Goal: Communication & Community: Answer question/provide support

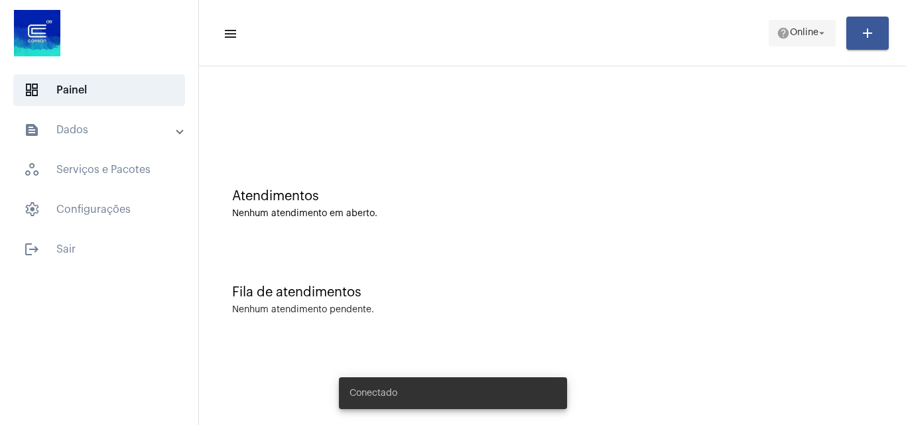
click at [801, 36] on span "Online" at bounding box center [803, 33] width 29 height 9
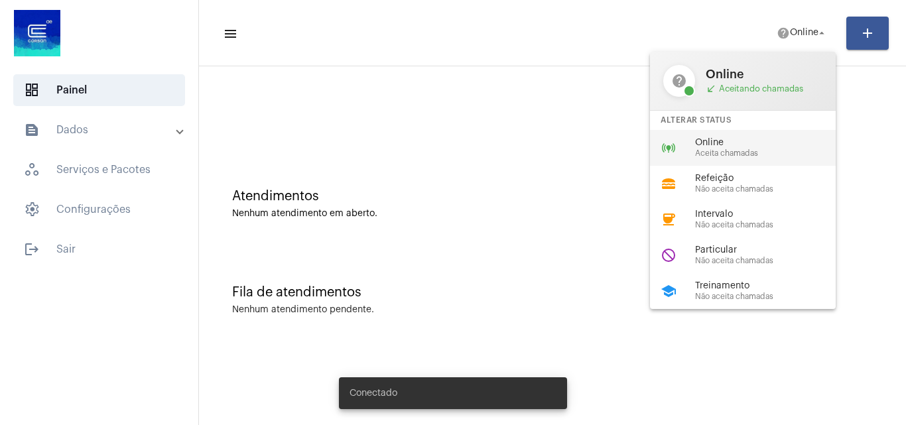
click at [700, 152] on span "Aceita chamadas" at bounding box center [770, 153] width 151 height 9
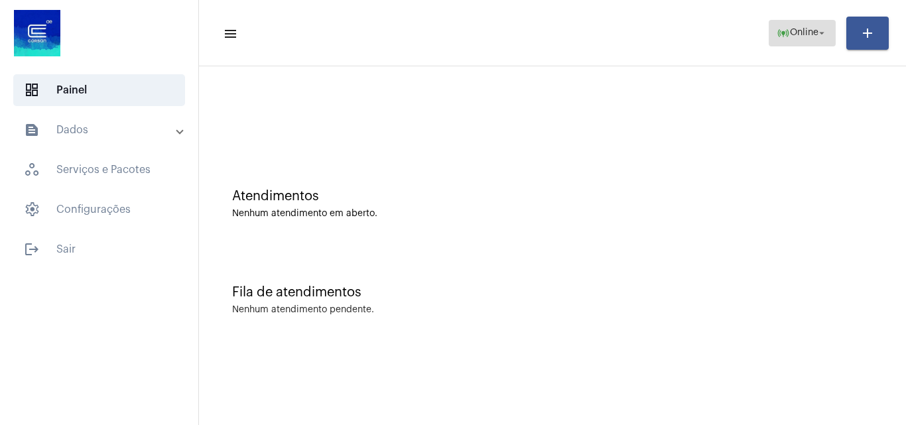
click at [789, 29] on span "Online" at bounding box center [803, 33] width 29 height 9
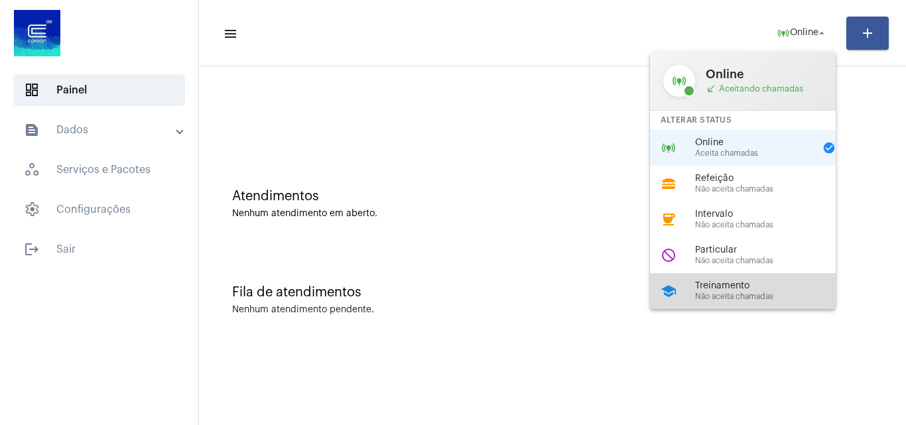
click at [754, 286] on span "Treinamento" at bounding box center [770, 286] width 151 height 10
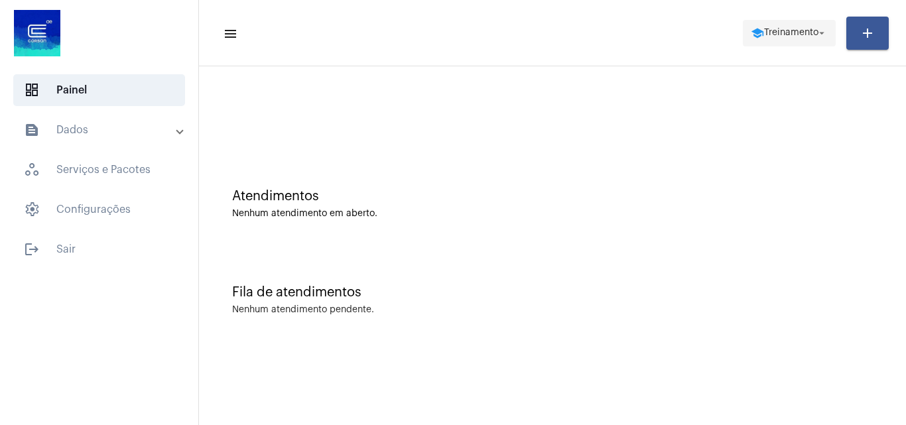
click at [793, 23] on span "school Treinamento arrow_drop_down" at bounding box center [788, 33] width 77 height 24
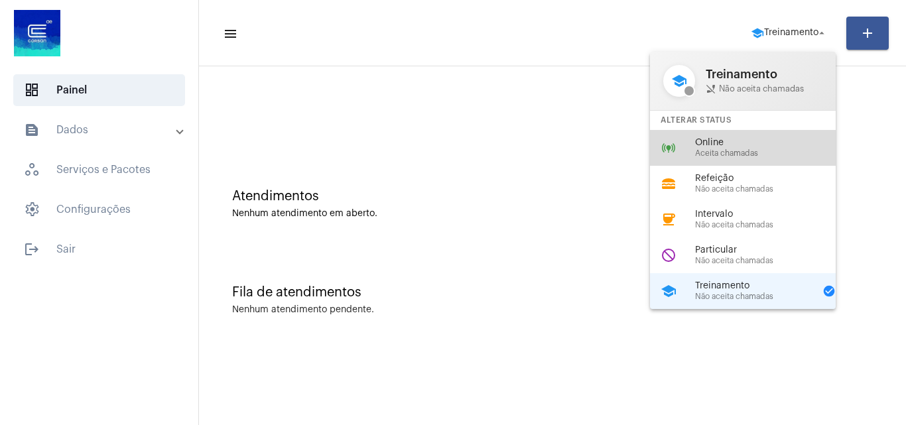
click at [740, 151] on span "Aceita chamadas" at bounding box center [770, 153] width 151 height 9
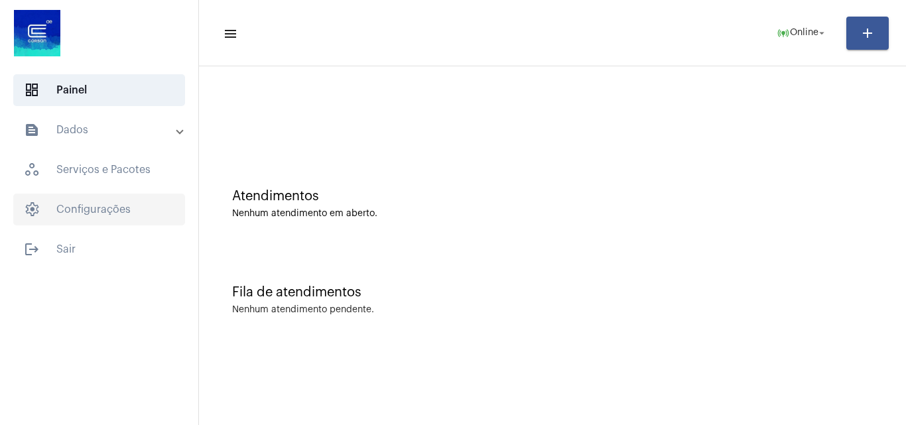
click at [64, 217] on span "settings Configurações" at bounding box center [99, 210] width 172 height 32
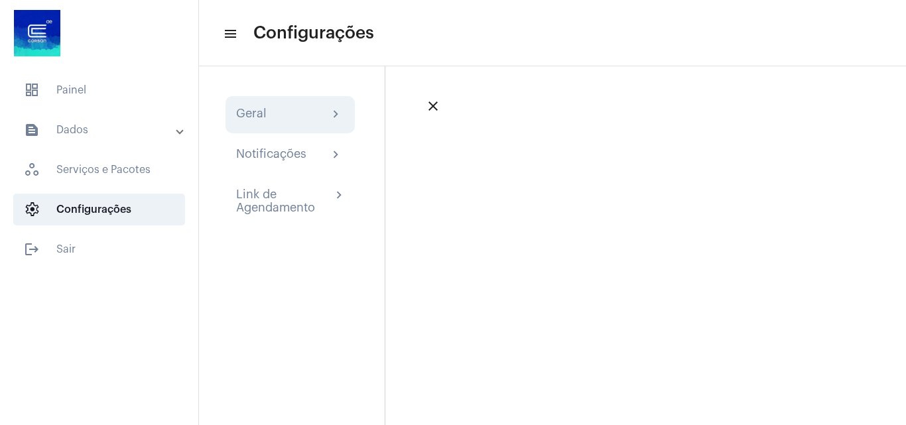
click at [252, 122] on div "Geral" at bounding box center [251, 115] width 30 height 16
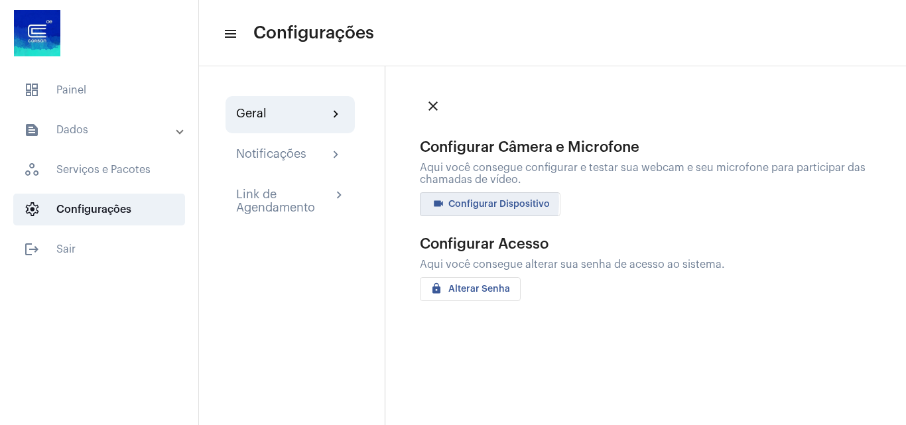
click at [453, 202] on span "videocam Configurar Dispositivo" at bounding box center [489, 204] width 119 height 9
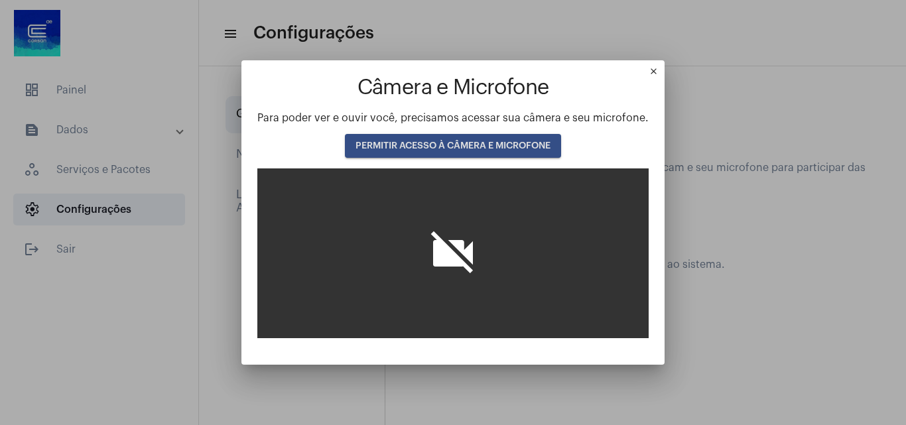
click at [471, 146] on span "PERMITIR ACESSO À CÂMERA E MICROFONE" at bounding box center [452, 145] width 195 height 9
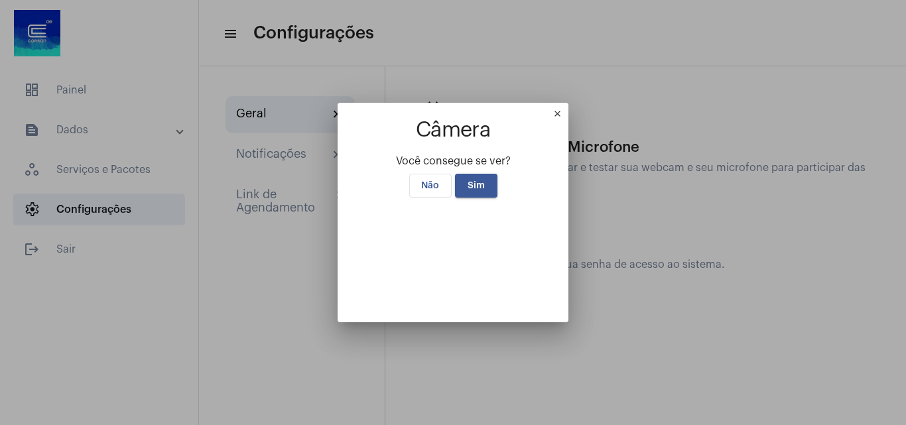
click at [467, 181] on span "Sim" at bounding box center [475, 185] width 17 height 9
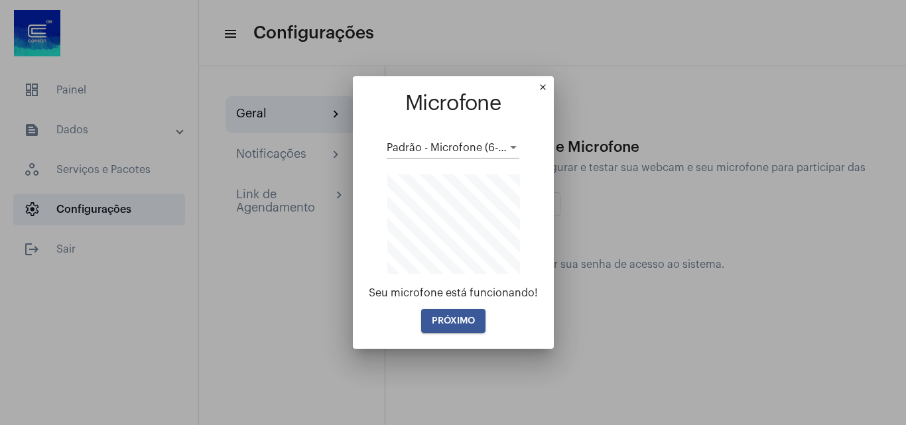
click at [455, 325] on button "PRÓXIMO" at bounding box center [453, 321] width 64 height 24
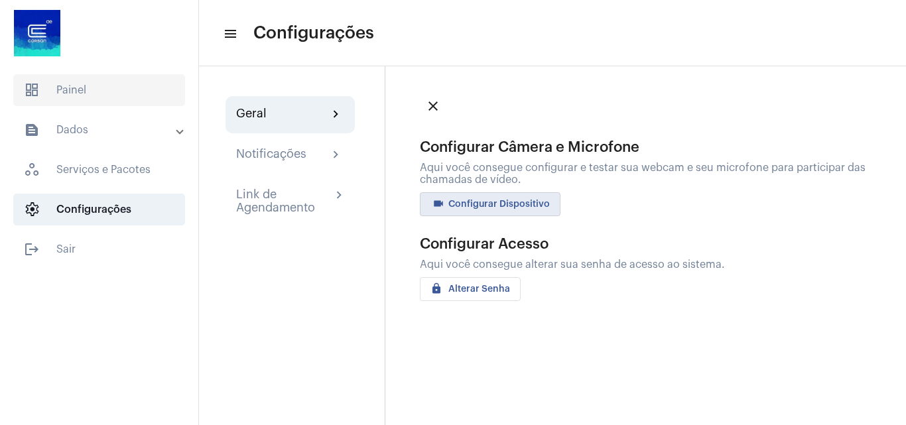
click at [105, 92] on span "dashboard Painel" at bounding box center [99, 90] width 172 height 32
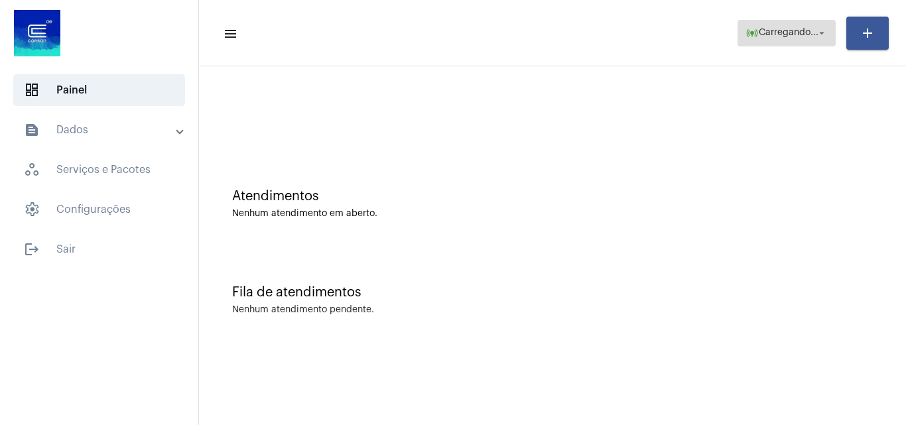
click at [764, 35] on span "Carregando..." at bounding box center [788, 33] width 60 height 9
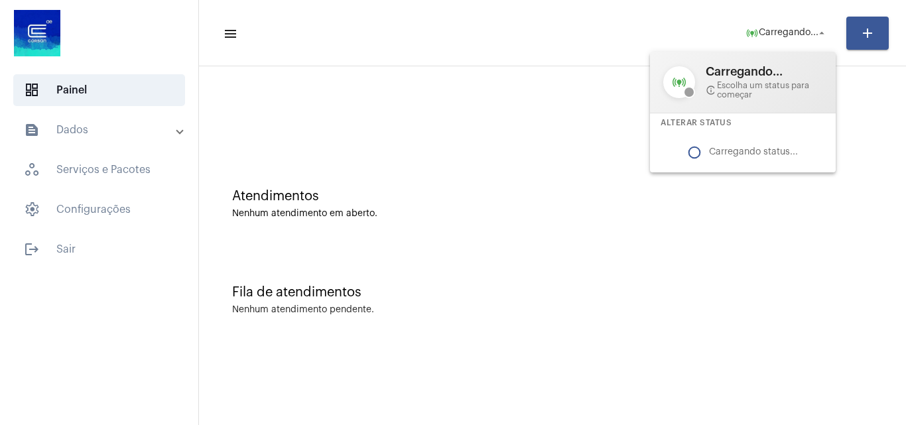
click at [628, 140] on div at bounding box center [453, 212] width 906 height 425
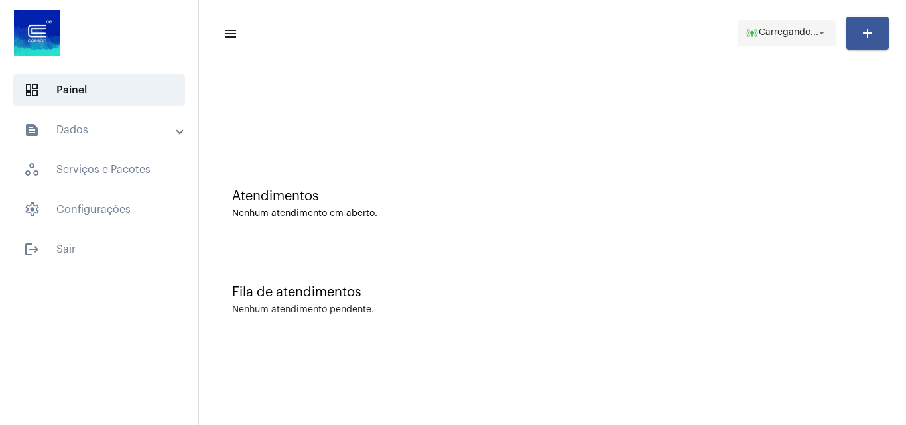
click at [772, 42] on span "online_prediction Carregando... arrow_drop_down" at bounding box center [786, 33] width 82 height 24
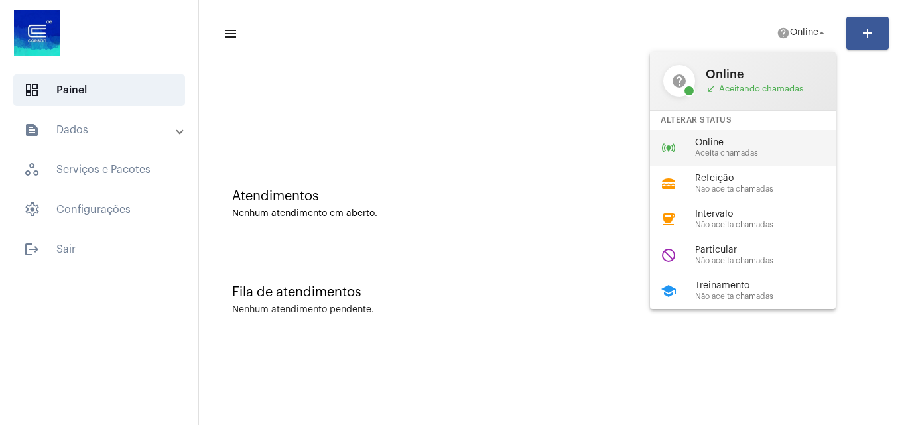
click at [708, 153] on span "Aceita chamadas" at bounding box center [770, 153] width 151 height 9
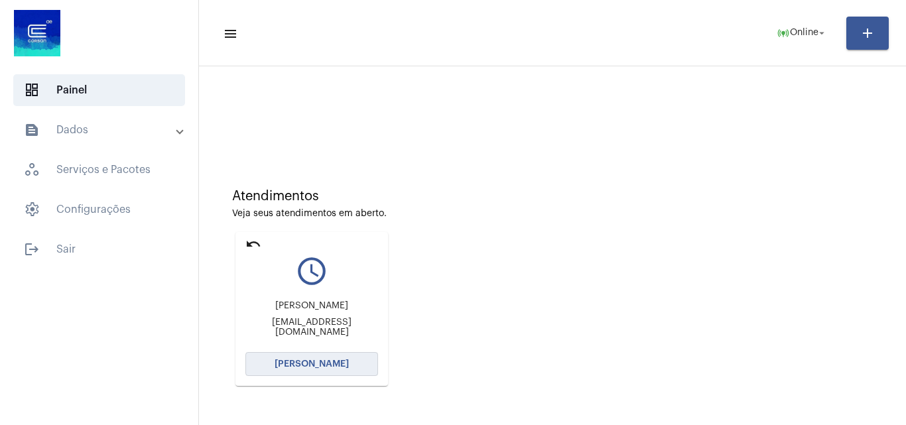
click at [335, 363] on span "Abrir Chamada" at bounding box center [311, 363] width 74 height 9
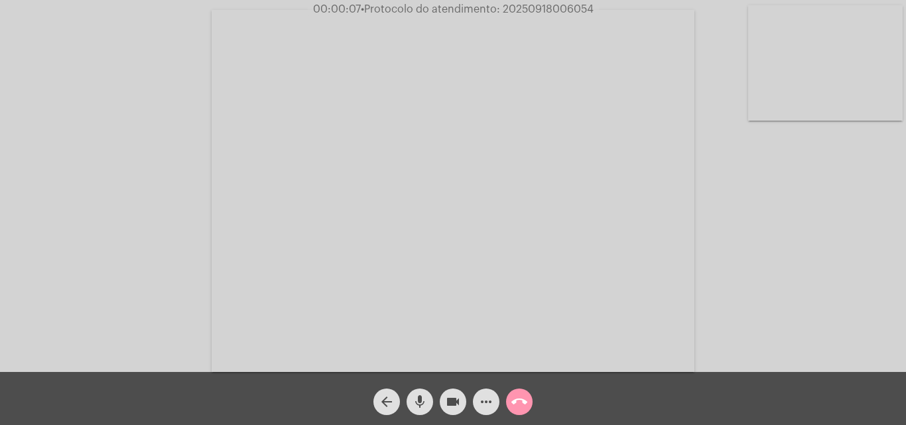
click at [422, 400] on mat-icon "mic" at bounding box center [420, 402] width 16 height 16
click at [778, 250] on div "Acessando Câmera e Microfone..." at bounding box center [452, 189] width 903 height 372
click at [418, 398] on mat-icon "mic_off" at bounding box center [420, 402] width 16 height 16
click at [415, 395] on mat-icon "mic" at bounding box center [420, 402] width 16 height 16
click at [420, 394] on mat-icon "mic_off" at bounding box center [420, 402] width 16 height 16
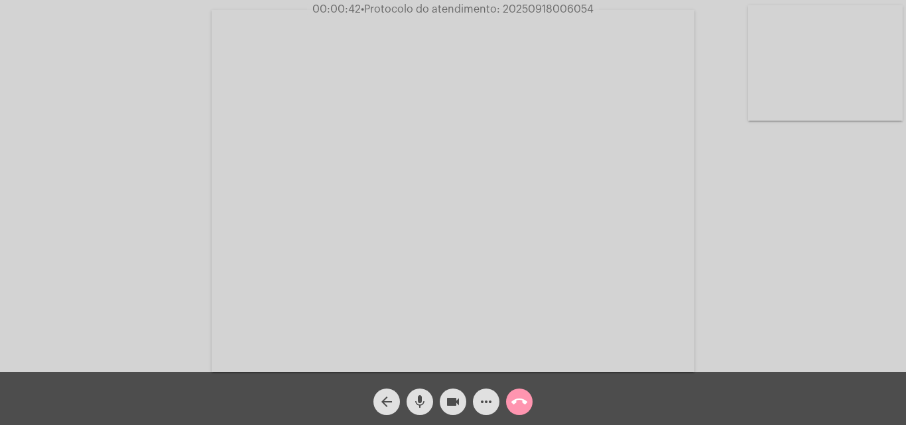
click at [418, 394] on mat-icon "mic" at bounding box center [420, 402] width 16 height 16
click at [406, 394] on div "mic_off" at bounding box center [419, 398] width 33 height 33
click at [418, 400] on mat-icon "mic" at bounding box center [420, 402] width 16 height 16
click at [452, 400] on mat-icon "videocam" at bounding box center [453, 402] width 16 height 16
click at [418, 405] on mat-icon "mic_off" at bounding box center [420, 402] width 16 height 16
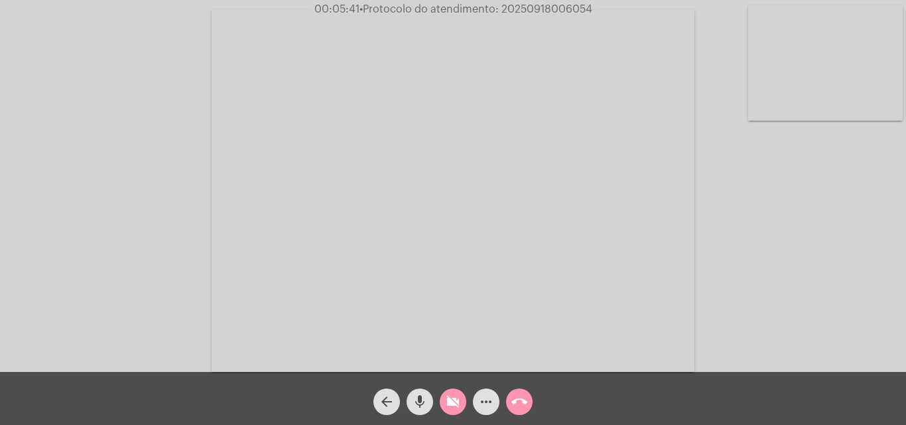
click at [449, 402] on mat-icon "videocam_off" at bounding box center [453, 402] width 16 height 16
click at [420, 398] on mat-icon "mic" at bounding box center [420, 402] width 16 height 16
click at [420, 396] on mat-icon "mic_off" at bounding box center [420, 402] width 16 height 16
click at [417, 408] on mat-icon "mic" at bounding box center [420, 402] width 16 height 16
click at [419, 399] on mat-icon "mic_off" at bounding box center [420, 402] width 16 height 16
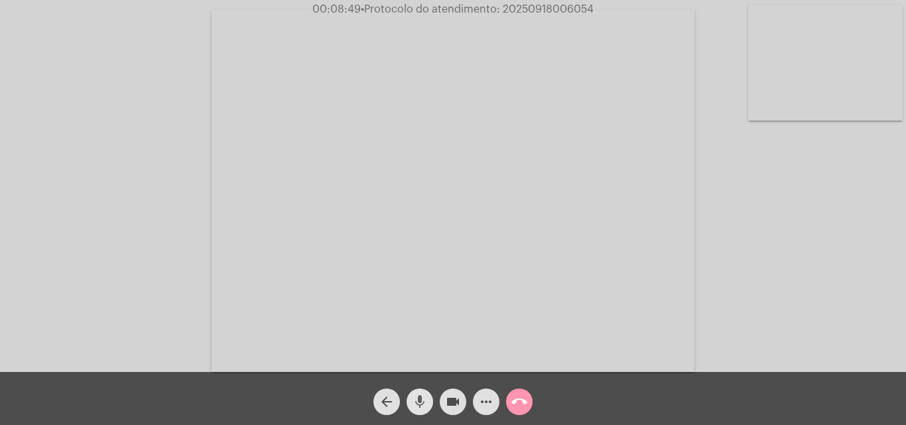
click at [417, 404] on mat-icon "mic" at bounding box center [420, 402] width 16 height 16
click at [447, 406] on mat-icon "videocam" at bounding box center [453, 402] width 16 height 16
click at [448, 406] on mat-icon "videocam_off" at bounding box center [453, 402] width 16 height 16
click at [425, 406] on mat-icon "mic_off" at bounding box center [420, 402] width 16 height 16
click at [418, 392] on span "mic" at bounding box center [420, 401] width 16 height 27
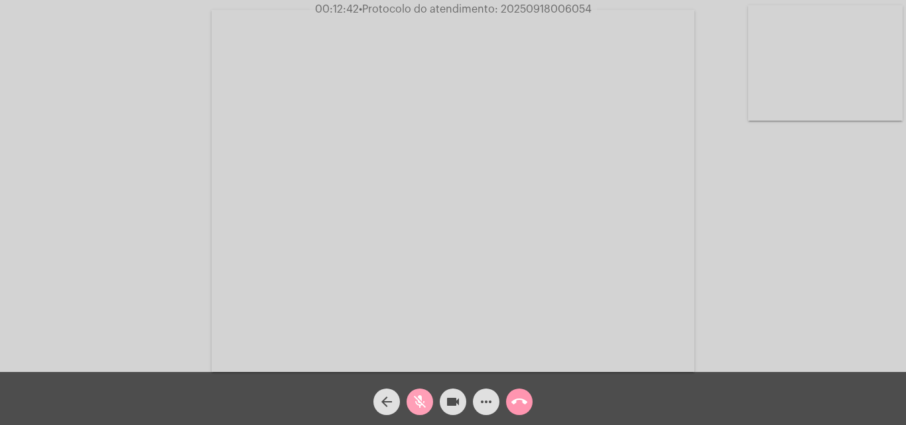
click at [420, 396] on mat-icon "mic_off" at bounding box center [420, 402] width 16 height 16
click at [417, 408] on mat-icon "mic" at bounding box center [420, 402] width 16 height 16
click at [427, 403] on mat-icon "mic_off" at bounding box center [420, 402] width 16 height 16
click at [422, 394] on mat-icon "mic" at bounding box center [420, 402] width 16 height 16
click at [422, 393] on span "mic_off" at bounding box center [420, 401] width 16 height 27
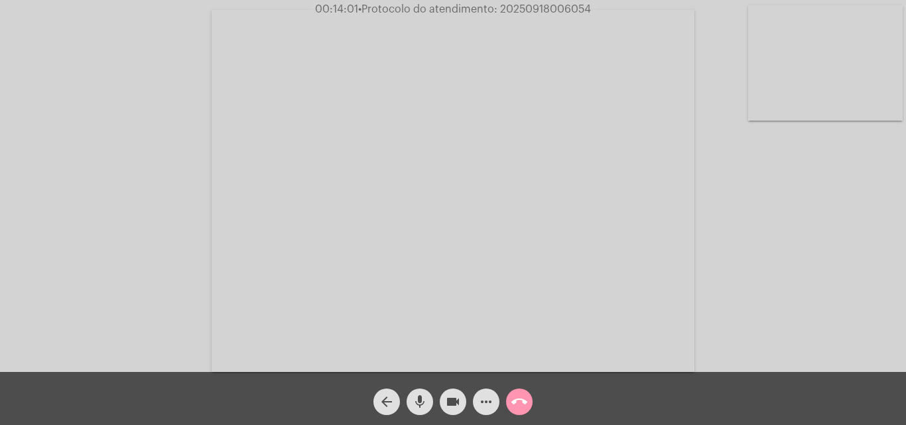
click at [424, 398] on mat-icon "mic" at bounding box center [420, 402] width 16 height 16
click at [426, 398] on mat-icon "mic_off" at bounding box center [420, 402] width 16 height 16
click at [534, 5] on span "• Protocolo do atendimento: 20250918006054" at bounding box center [475, 9] width 233 height 11
copy span "20250918006054"
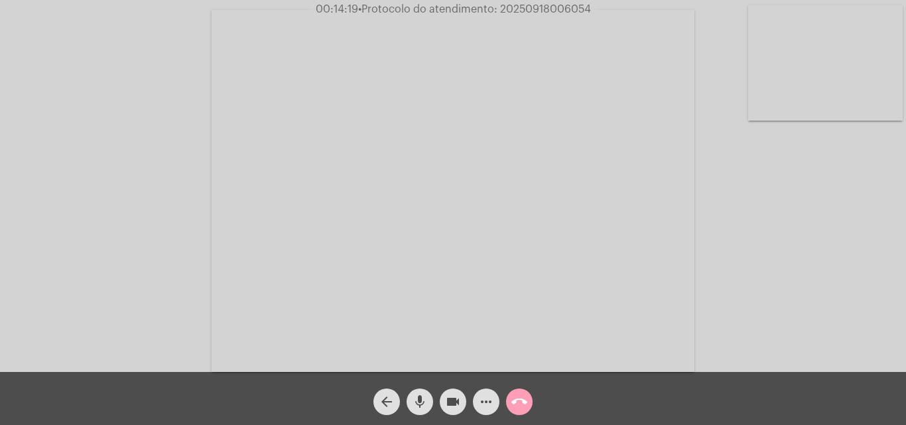
click at [514, 398] on mat-icon "call_end" at bounding box center [519, 402] width 16 height 16
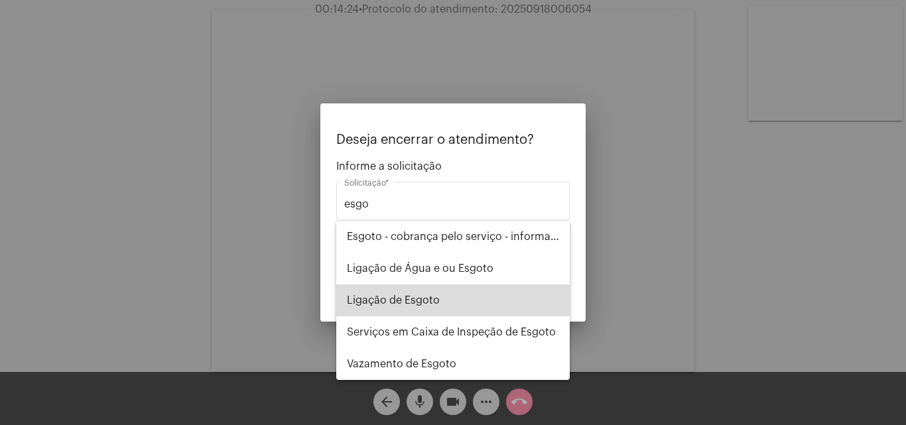
click at [408, 297] on span "Ligação de Esgoto" at bounding box center [453, 300] width 212 height 32
type input "Ligação de Esgoto"
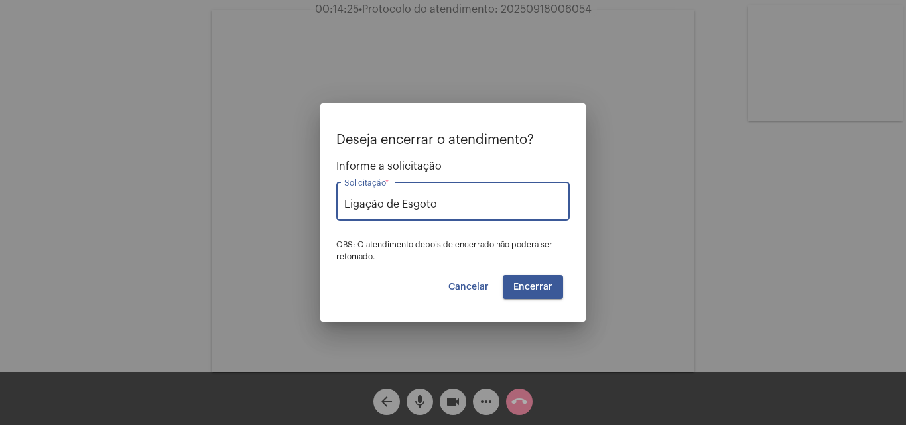
click at [526, 287] on span "Encerrar" at bounding box center [532, 286] width 39 height 9
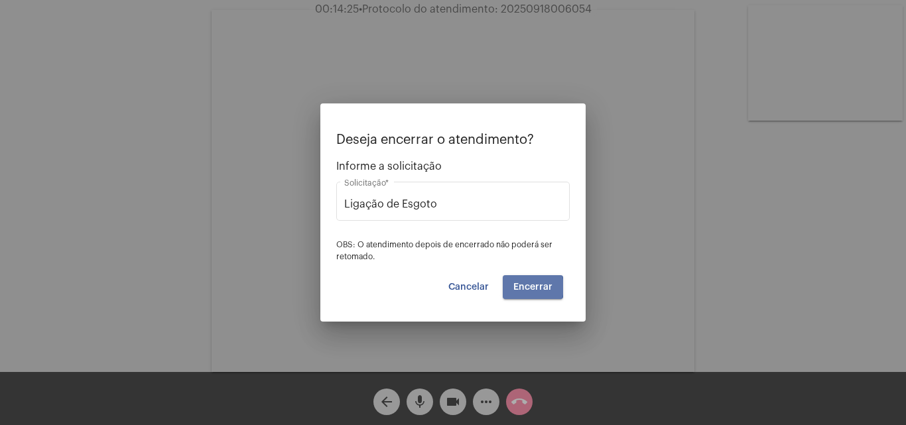
click at [526, 287] on span "Encerrar" at bounding box center [532, 286] width 39 height 9
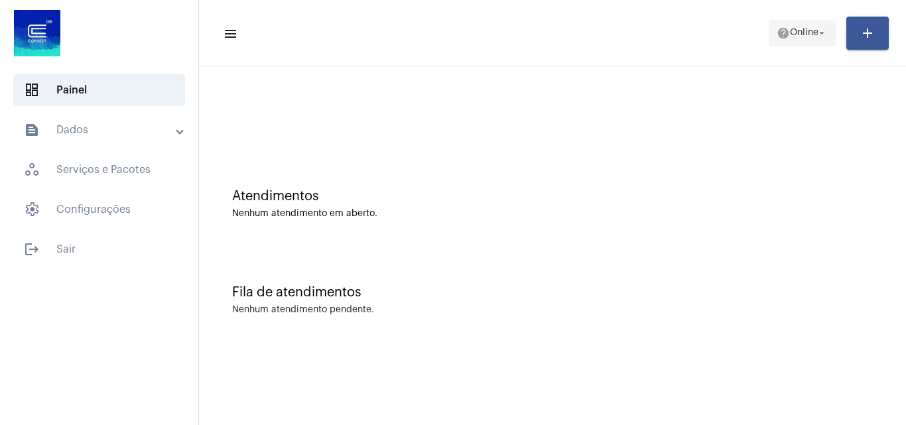
click at [796, 41] on span "help Online arrow_drop_down" at bounding box center [801, 33] width 51 height 24
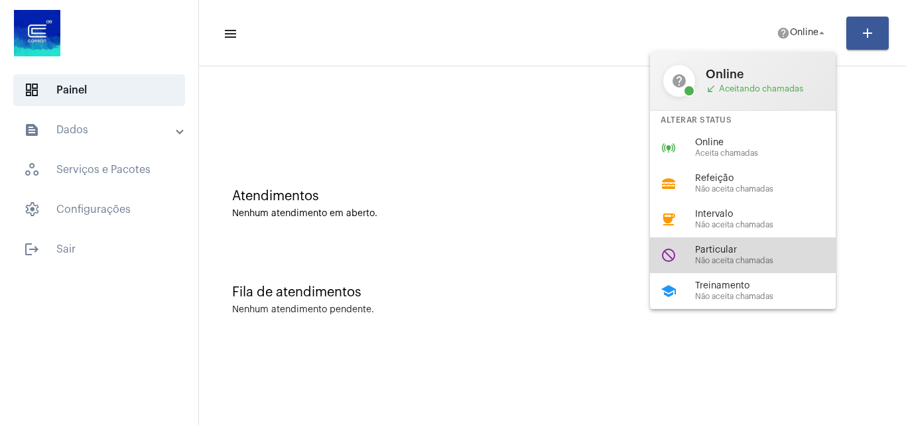
click at [730, 251] on span "Particular" at bounding box center [770, 250] width 151 height 10
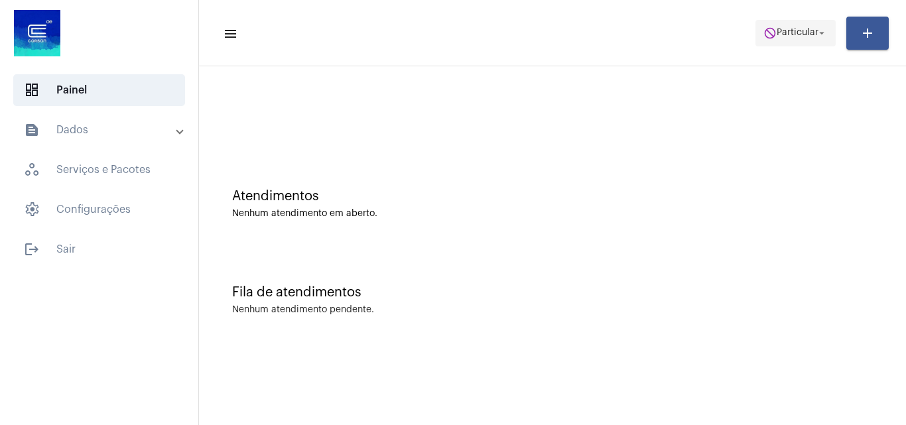
click at [801, 37] on span "Particular" at bounding box center [797, 33] width 42 height 9
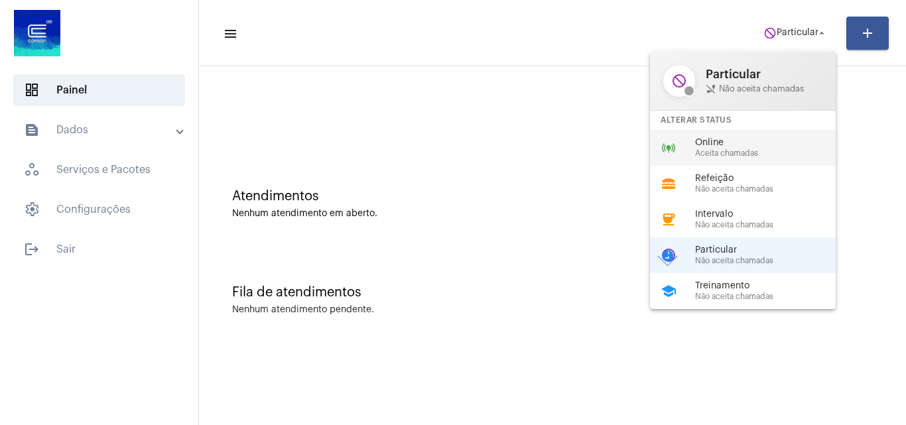
click at [747, 154] on span "Aceita chamadas" at bounding box center [770, 153] width 151 height 9
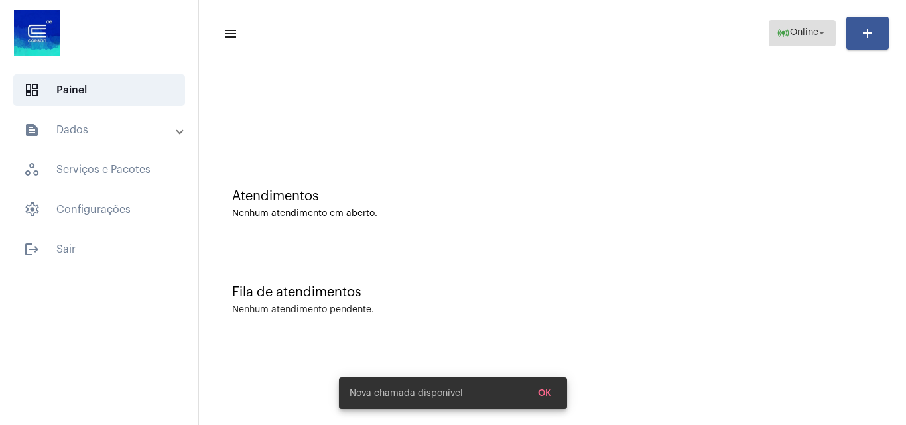
click at [794, 31] on span "Online" at bounding box center [803, 33] width 29 height 9
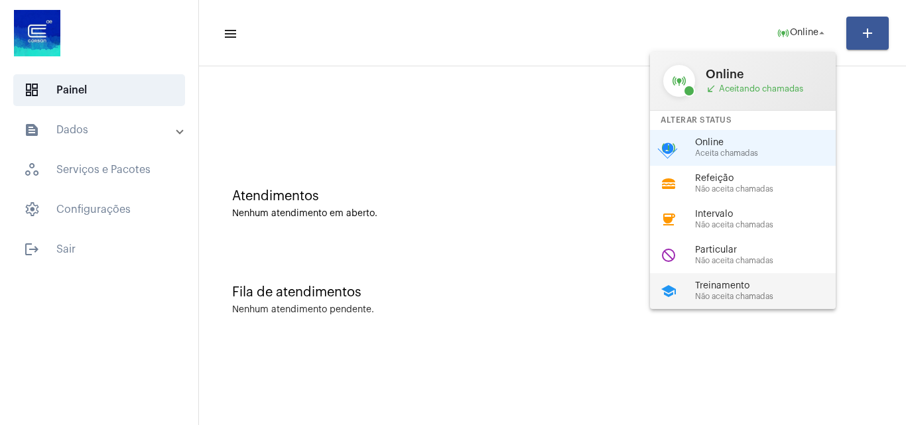
click at [765, 284] on span "Treinamento" at bounding box center [770, 286] width 151 height 10
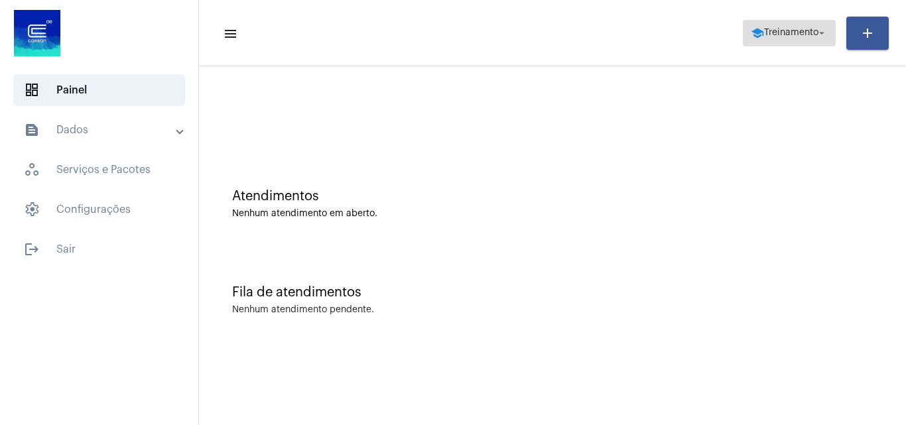
click at [764, 35] on span "Treinamento" at bounding box center [791, 33] width 54 height 9
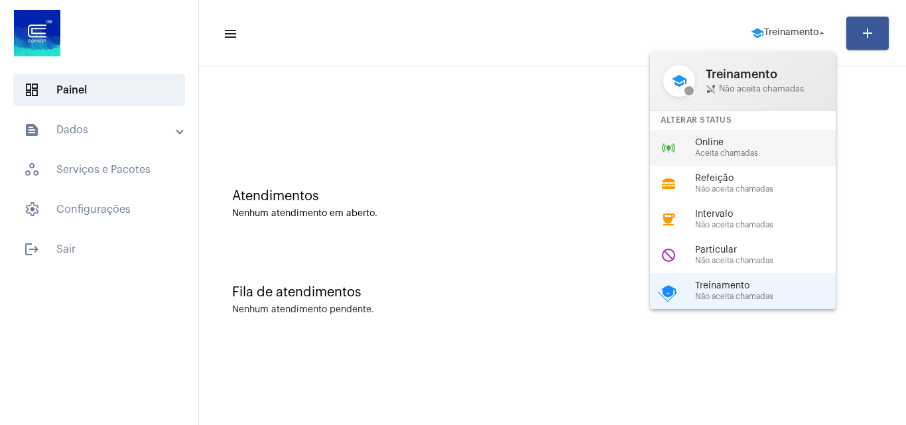
click at [729, 144] on span "Online" at bounding box center [770, 143] width 151 height 10
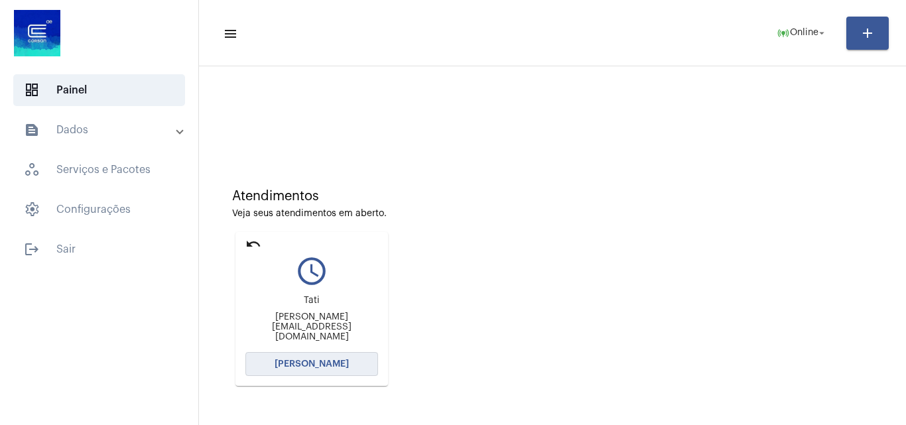
click at [343, 369] on button "Abrir Chamada" at bounding box center [311, 364] width 133 height 24
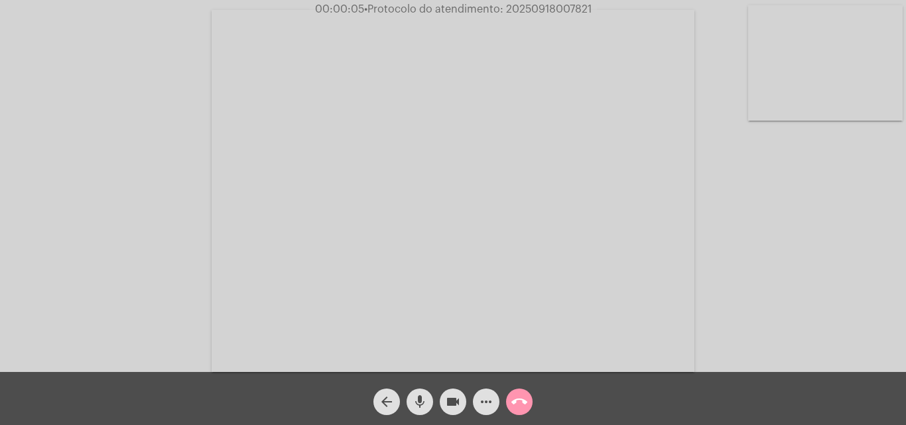
click at [415, 402] on mat-icon "mic" at bounding box center [420, 402] width 16 height 16
click at [416, 404] on mat-icon "mic_off" at bounding box center [420, 402] width 16 height 16
click at [487, 394] on mat-icon "more_horiz" at bounding box center [486, 402] width 16 height 16
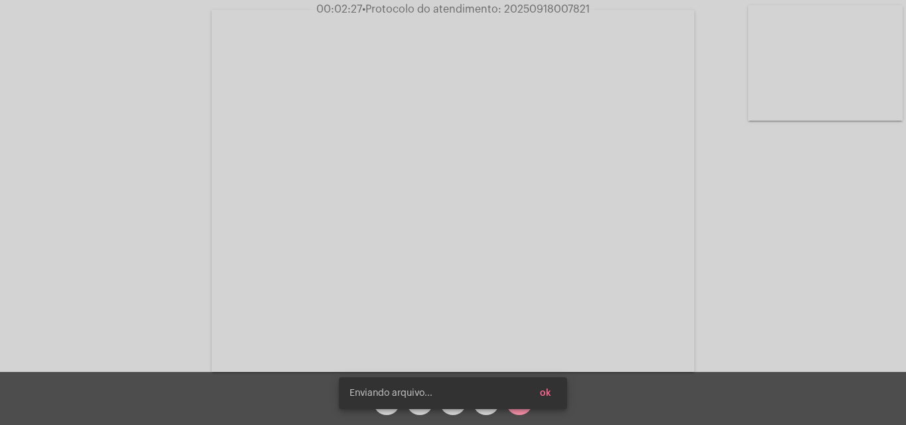
click at [557, 396] on button "ok" at bounding box center [545, 393] width 32 height 24
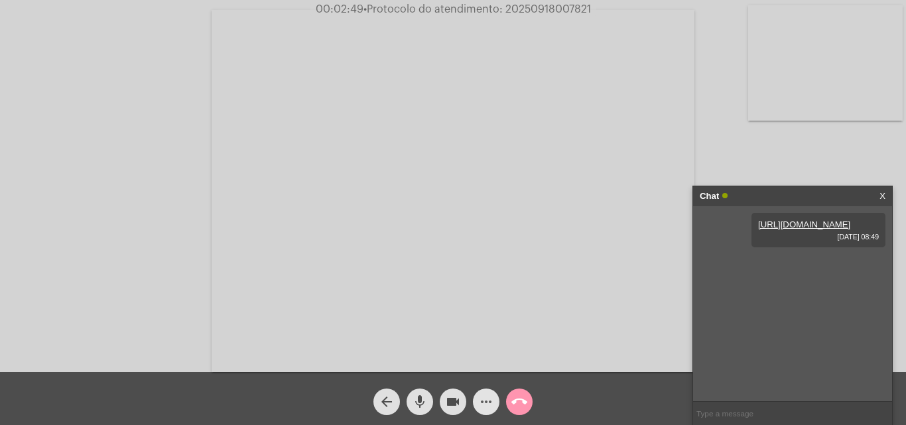
click at [477, 396] on button "more_horiz" at bounding box center [486, 401] width 27 height 27
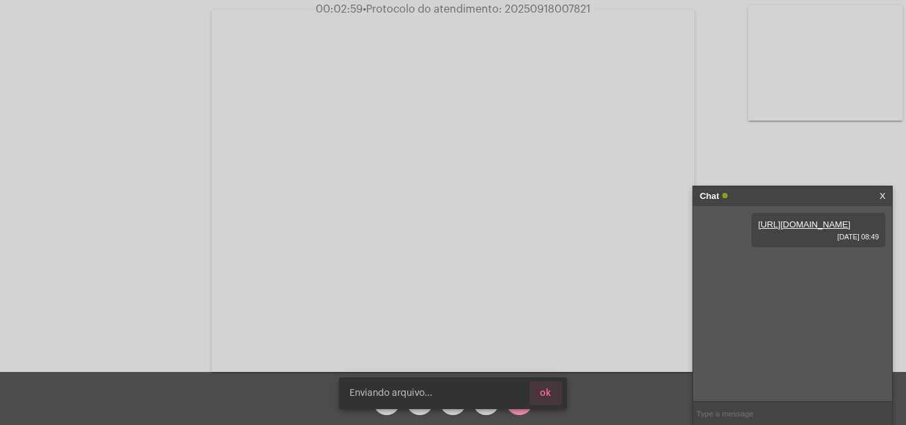
click at [552, 400] on button "ok" at bounding box center [545, 393] width 32 height 24
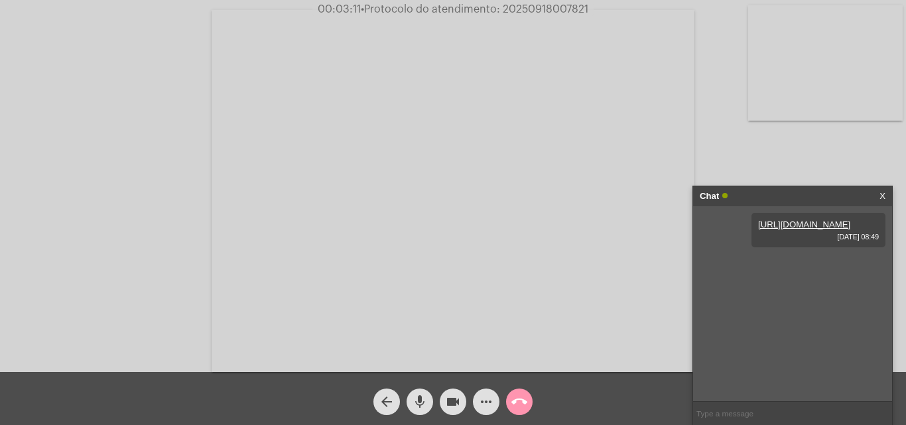
click at [489, 399] on mat-icon "more_horiz" at bounding box center [486, 402] width 16 height 16
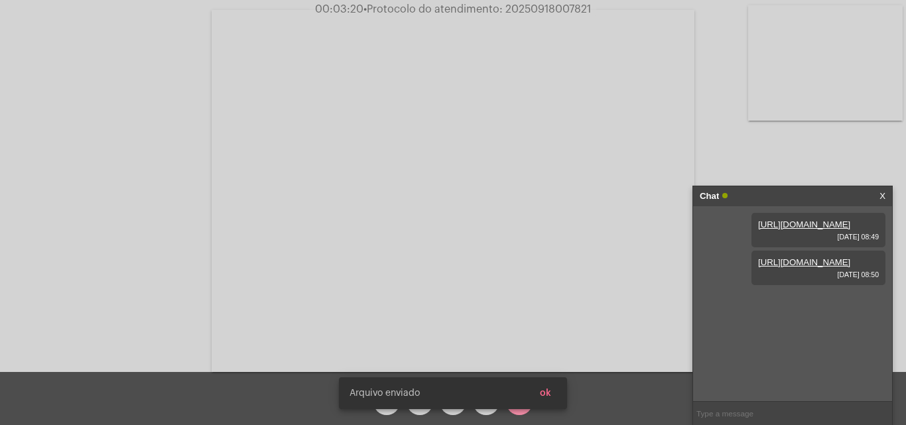
click at [548, 395] on span "ok" at bounding box center [545, 392] width 11 height 9
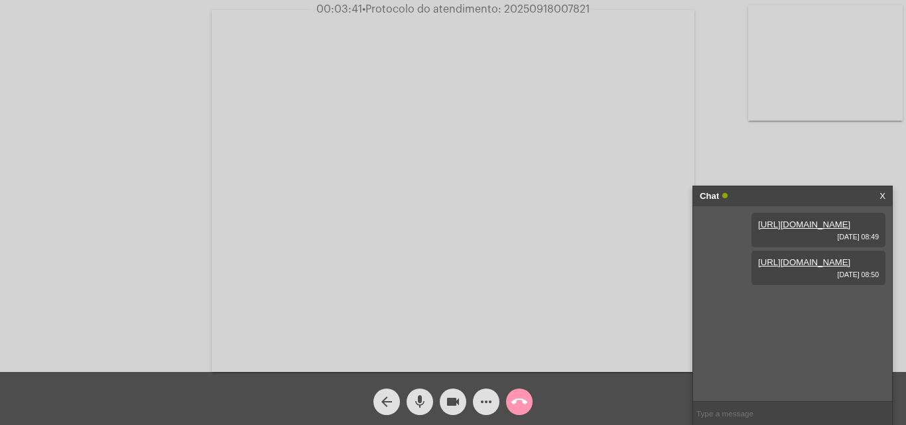
click at [532, 5] on span "• Protocolo do atendimento: 20250918007821" at bounding box center [475, 9] width 227 height 11
click at [426, 397] on mat-icon "mic" at bounding box center [420, 402] width 16 height 16
click at [422, 399] on mat-icon "mic_off" at bounding box center [420, 402] width 16 height 16
click at [416, 396] on mat-icon "mic" at bounding box center [420, 402] width 16 height 16
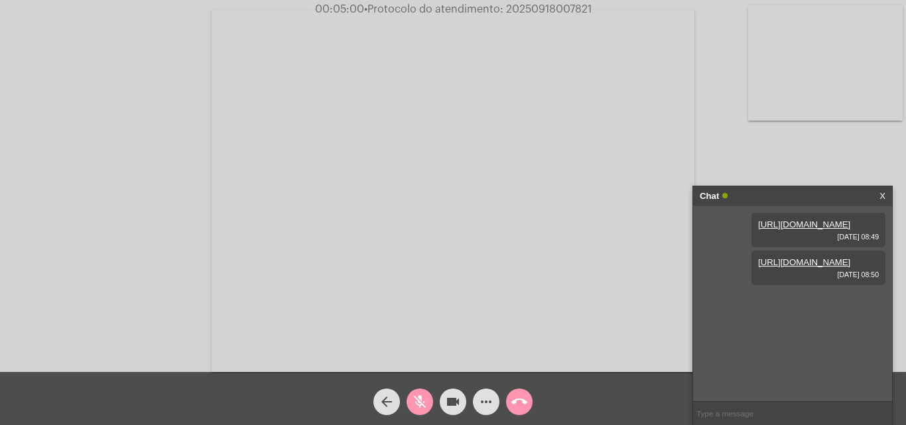
click at [424, 402] on mat-icon "mic_off" at bounding box center [420, 402] width 16 height 16
click at [517, 399] on mat-icon "call_end" at bounding box center [519, 402] width 16 height 16
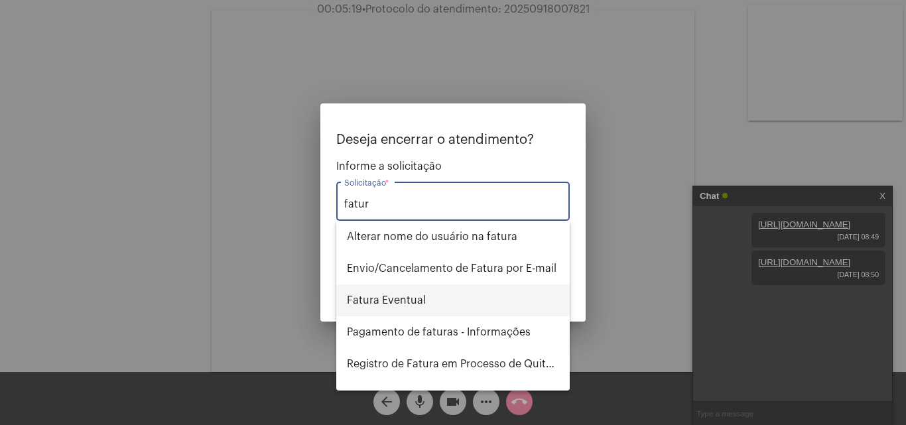
click at [473, 299] on span "Fatura Eventual" at bounding box center [453, 300] width 212 height 32
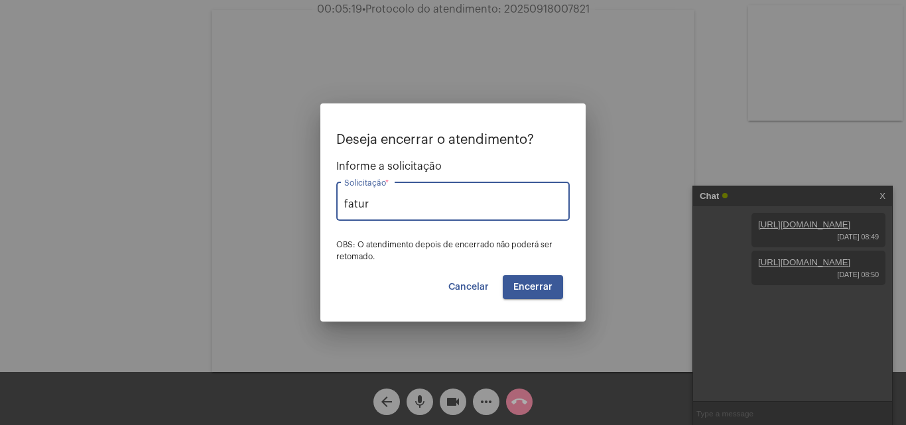
type input "Fatura Eventual"
click at [522, 285] on span "Encerrar" at bounding box center [532, 286] width 39 height 9
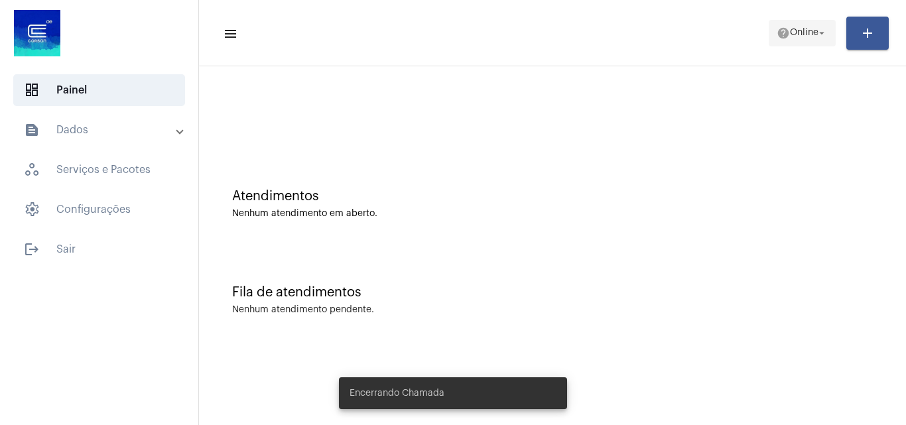
click at [791, 25] on span "help Online arrow_drop_down" at bounding box center [801, 33] width 51 height 24
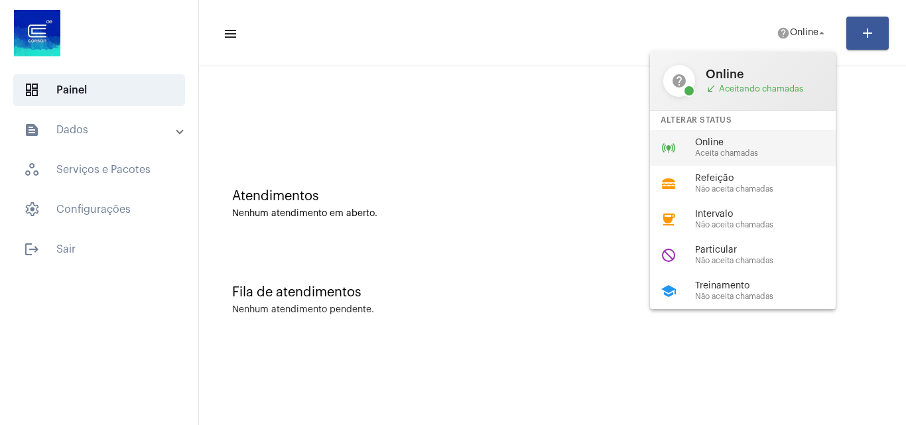
click at [740, 147] on span "Online" at bounding box center [770, 143] width 151 height 10
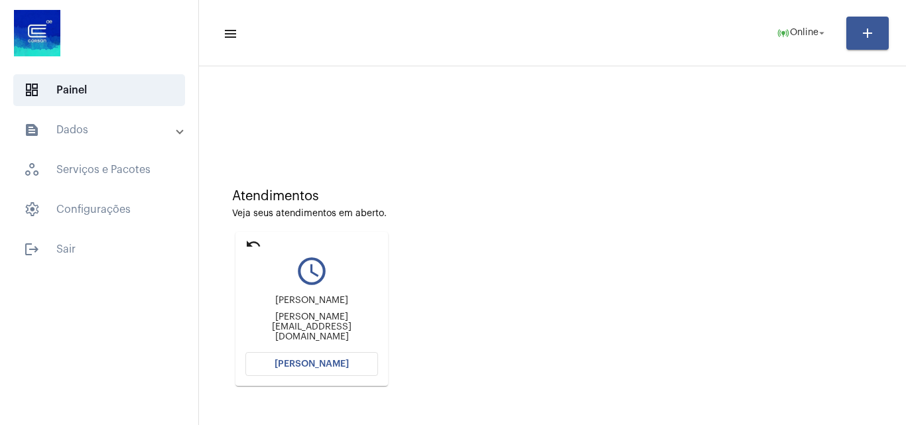
click at [342, 361] on span "Abrir Chamada" at bounding box center [311, 363] width 74 height 9
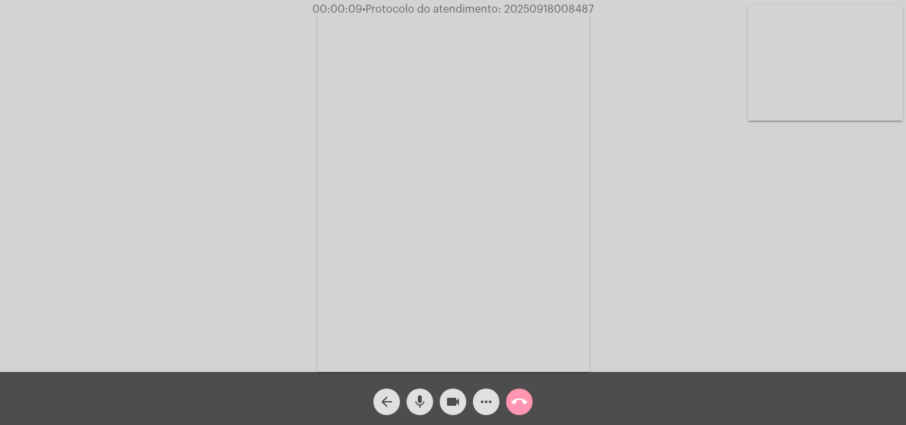
click at [670, 261] on div "Acessando Câmera e Microfone..." at bounding box center [452, 189] width 903 height 372
click at [487, 402] on mat-icon "more_horiz" at bounding box center [486, 402] width 16 height 16
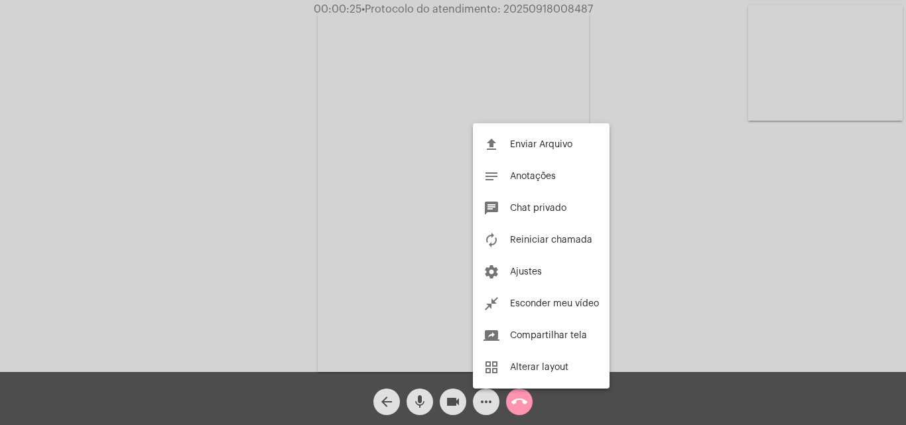
click at [210, 178] on div at bounding box center [453, 212] width 906 height 425
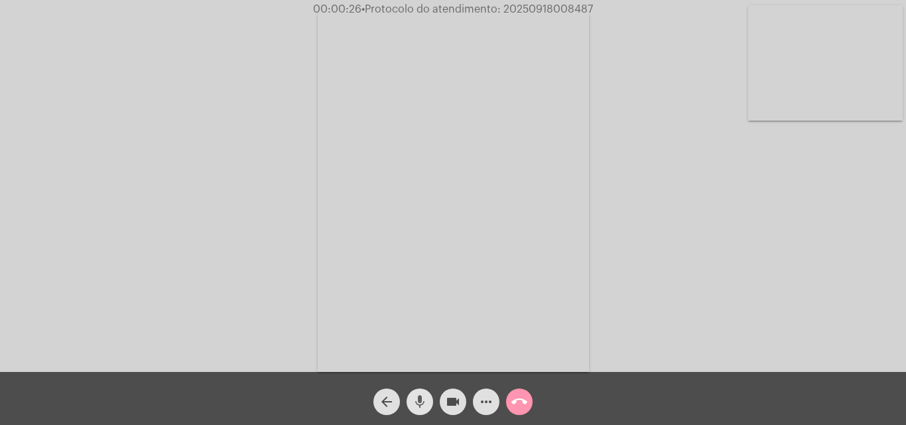
click at [418, 400] on mat-icon "mic" at bounding box center [420, 402] width 16 height 16
click at [410, 394] on button "mic_off" at bounding box center [419, 401] width 27 height 27
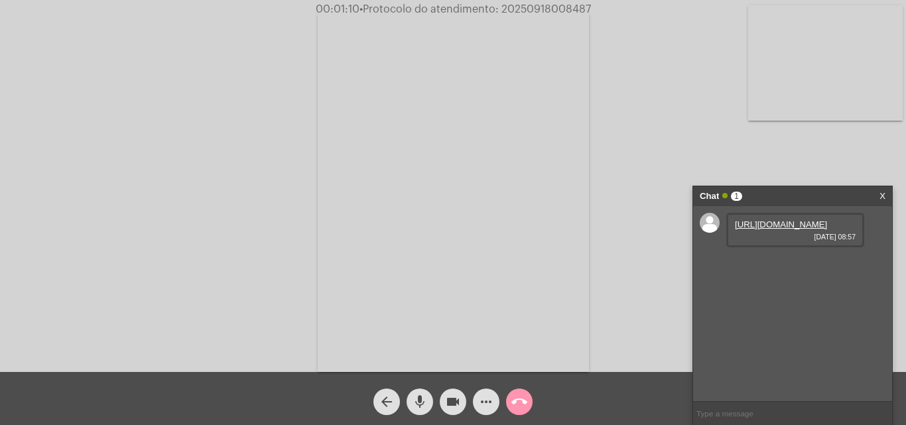
click at [763, 229] on link "https://neft-transfer-bucket.s3.amazonaws.com/temp-75499b33-c290-ea55-d20d-77f0…" at bounding box center [780, 224] width 92 height 10
click at [55, 198] on div "Acessando Câmera e Microfone..." at bounding box center [452, 189] width 903 height 372
click at [420, 403] on mat-icon "mic" at bounding box center [420, 402] width 16 height 16
drag, startPoint x: 416, startPoint y: 394, endPoint x: 424, endPoint y: 353, distance: 41.2
click at [416, 394] on mat-icon "mic_off" at bounding box center [420, 402] width 16 height 16
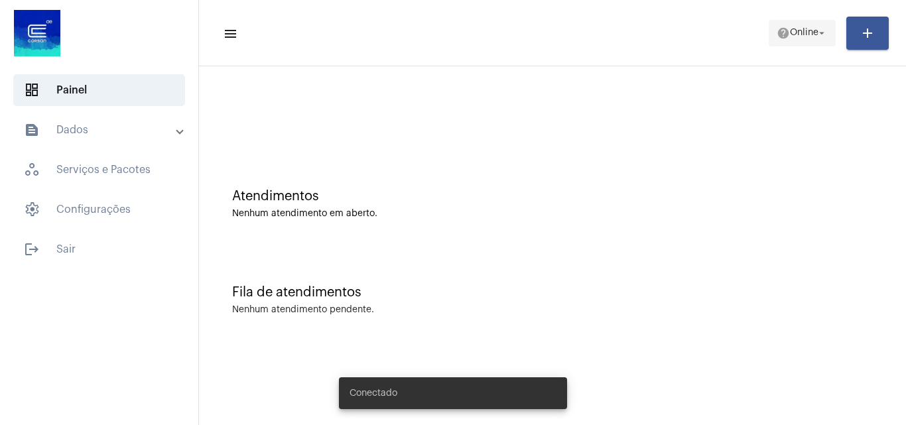
click at [806, 30] on span "Online" at bounding box center [803, 33] width 29 height 9
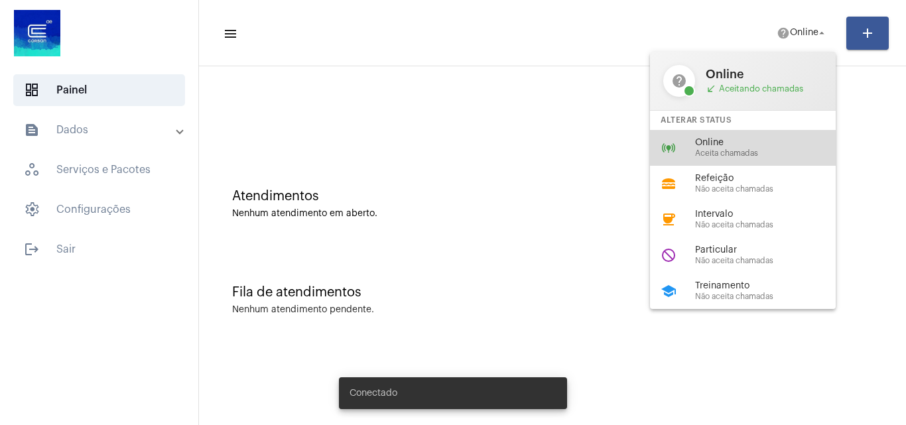
click at [740, 149] on span "Aceita chamadas" at bounding box center [770, 153] width 151 height 9
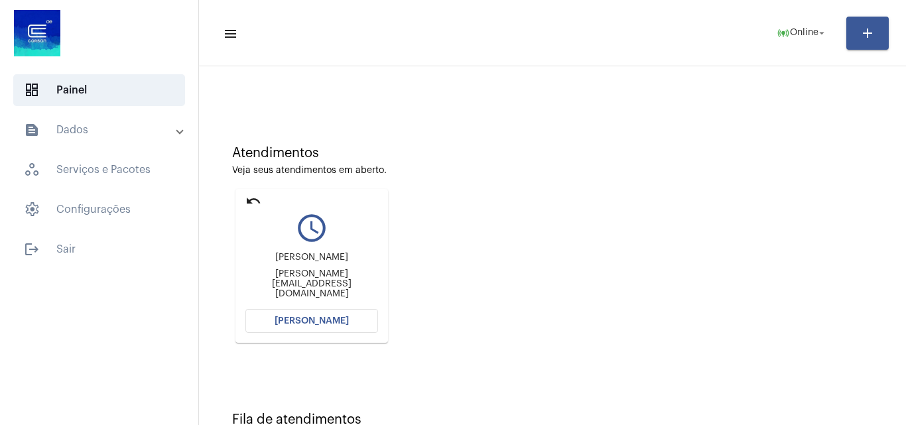
scroll to position [66, 0]
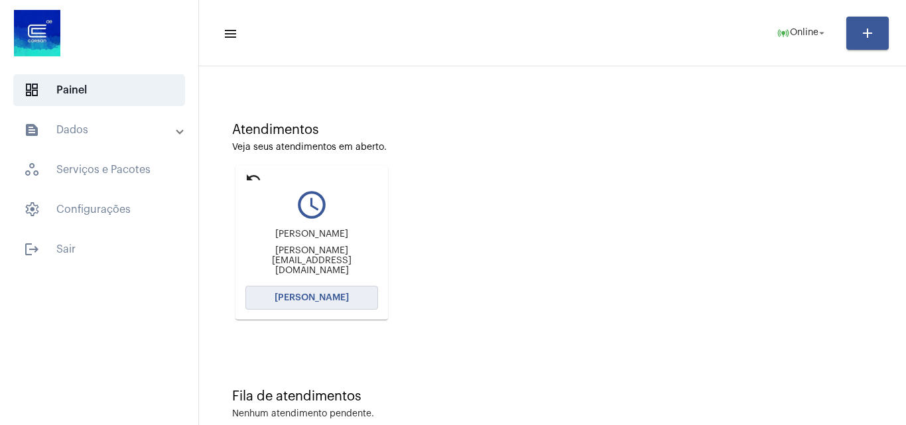
click at [317, 300] on span "[PERSON_NAME]" at bounding box center [311, 297] width 74 height 9
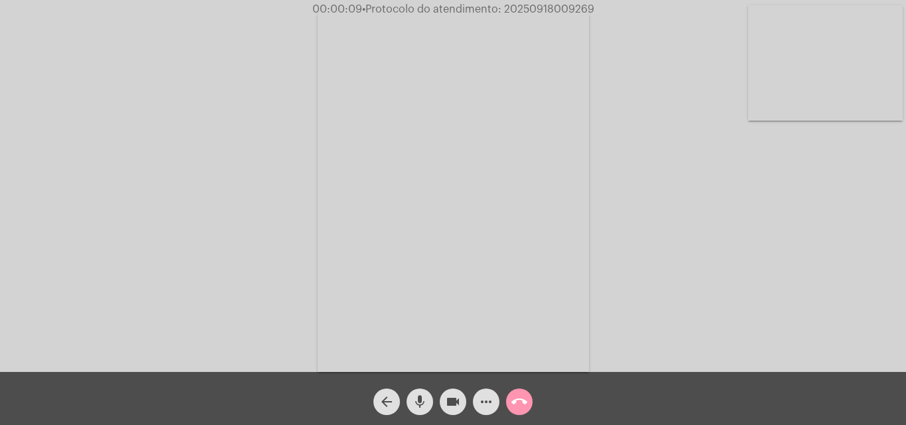
click at [418, 407] on mat-icon "mic" at bounding box center [420, 402] width 16 height 16
click at [416, 403] on mat-icon "mic_off" at bounding box center [420, 402] width 16 height 16
click at [419, 394] on mat-icon "mic" at bounding box center [420, 402] width 16 height 16
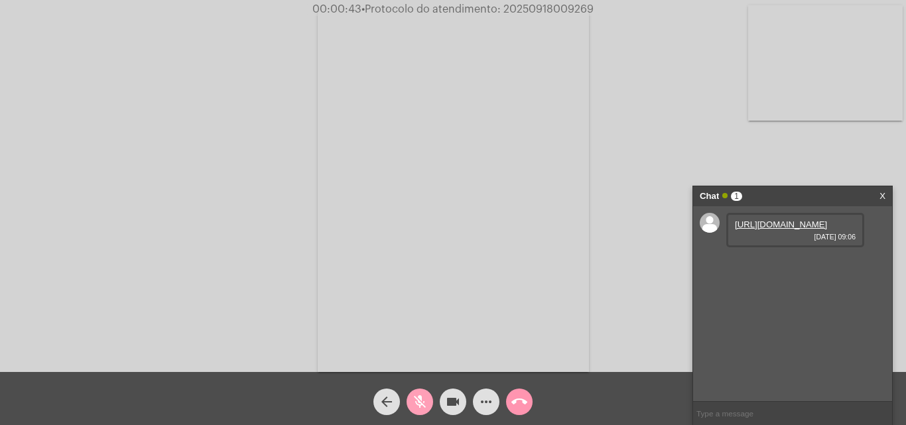
click at [415, 403] on mat-icon "mic_off" at bounding box center [420, 402] width 16 height 16
click at [776, 228] on link "https://neft-transfer-bucket.s3.amazonaws.com/temp-805100f6-234c-8c00-db05-5b68…" at bounding box center [780, 224] width 92 height 10
click at [422, 400] on mat-icon "mic" at bounding box center [420, 402] width 16 height 16
click at [417, 402] on mat-icon "mic_off" at bounding box center [420, 402] width 16 height 16
click at [414, 408] on mat-icon "mic" at bounding box center [420, 402] width 16 height 16
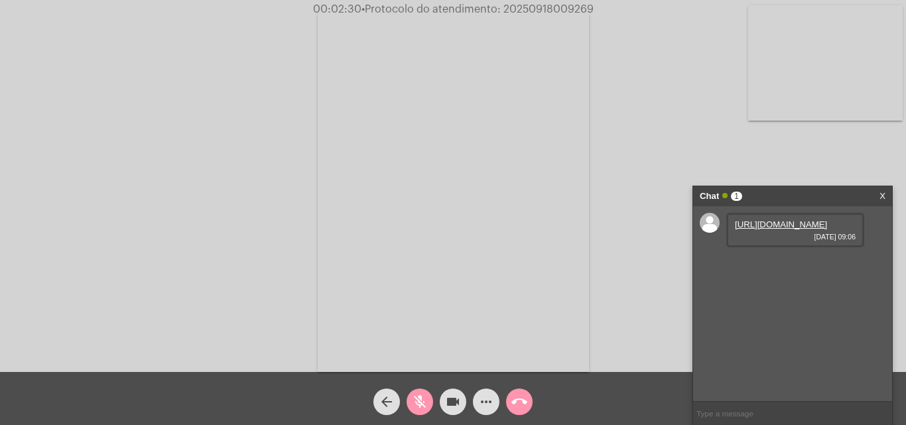
click at [410, 400] on button "mic_off" at bounding box center [419, 401] width 27 height 27
click at [419, 404] on mat-icon "mic" at bounding box center [420, 402] width 16 height 16
click at [419, 401] on mat-icon "mic_off" at bounding box center [420, 402] width 16 height 16
click at [422, 392] on span "mic" at bounding box center [420, 401] width 16 height 27
click at [416, 401] on mat-icon "mic_off" at bounding box center [420, 402] width 16 height 16
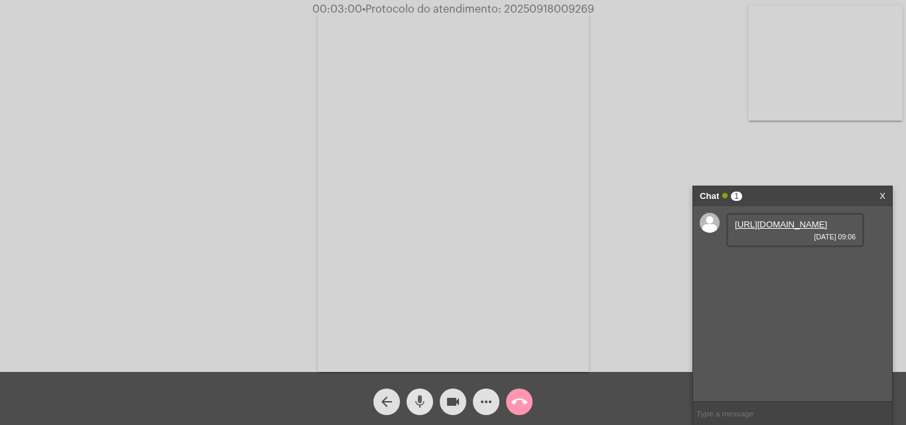
click at [424, 398] on mat-icon "mic" at bounding box center [420, 402] width 16 height 16
click at [414, 394] on mat-icon "mic_off" at bounding box center [420, 402] width 16 height 16
click at [778, 267] on link "https://neft-transfer-bucket.s3.amazonaws.com/temp-3351df73-dca6-7c6e-9d33-cb56…" at bounding box center [780, 262] width 92 height 10
click at [794, 305] on link "https://neft-transfer-bucket.s3.amazonaws.com/temp-4719afc6-237c-1ff9-b655-7bfe…" at bounding box center [780, 300] width 92 height 10
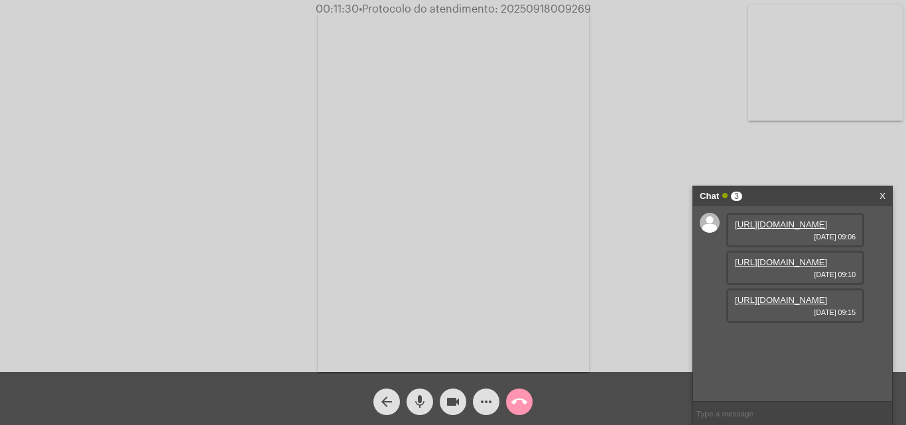
click at [119, 158] on div "Acessando Câmera e Microfone..." at bounding box center [452, 189] width 903 height 372
click at [424, 396] on mat-icon "mic" at bounding box center [420, 402] width 16 height 16
click at [422, 398] on mat-icon "mic_off" at bounding box center [420, 402] width 16 height 16
click at [420, 406] on mat-icon "mic" at bounding box center [420, 402] width 16 height 16
click at [416, 396] on mat-icon "mic_off" at bounding box center [420, 402] width 16 height 16
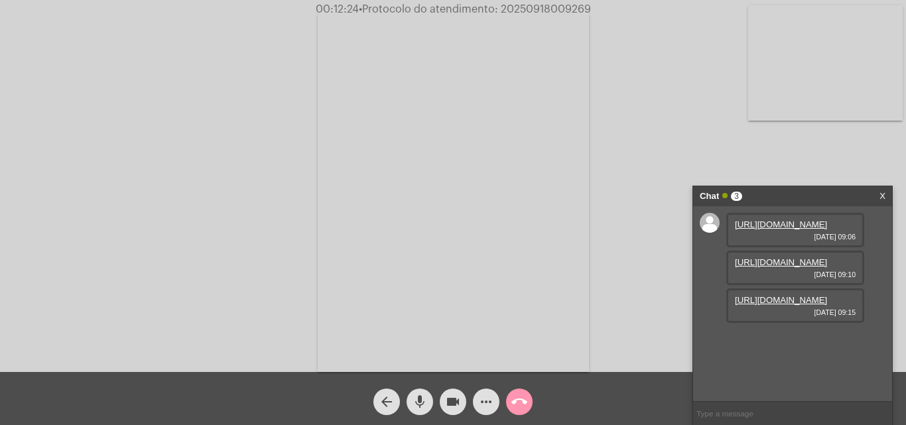
click at [415, 400] on mat-icon "mic" at bounding box center [420, 402] width 16 height 16
click at [421, 398] on mat-icon "mic_off" at bounding box center [420, 402] width 16 height 16
click at [769, 343] on link "https://neft-transfer-bucket.s3.amazonaws.com/temp-ccfa61a5-6cc8-1b93-3c6a-5cbf…" at bounding box center [780, 338] width 92 height 10
click at [105, 154] on div "Acessando Câmera e Microfone..." at bounding box center [452, 189] width 903 height 372
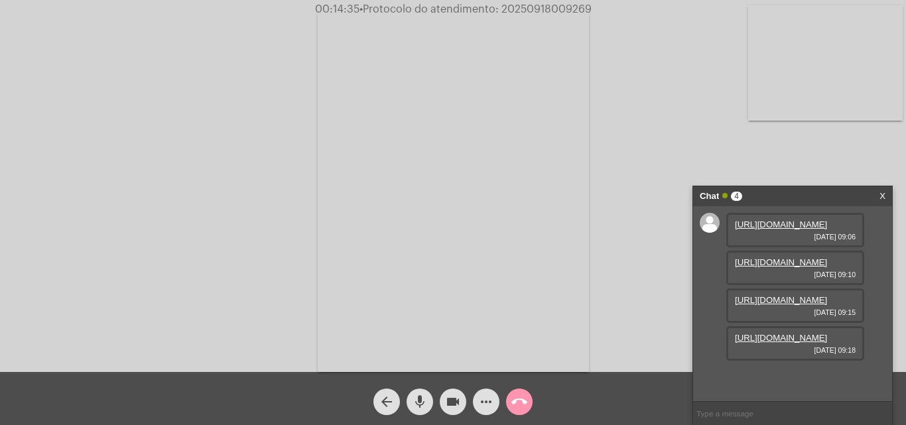
click at [417, 400] on mat-icon "mic" at bounding box center [420, 402] width 16 height 16
click at [449, 402] on mat-icon "videocam" at bounding box center [453, 402] width 16 height 16
click at [426, 399] on mat-icon "mic_off" at bounding box center [420, 402] width 16 height 16
click at [453, 397] on mat-icon "videocam_off" at bounding box center [453, 402] width 16 height 16
click at [426, 405] on mat-icon "mic" at bounding box center [420, 402] width 16 height 16
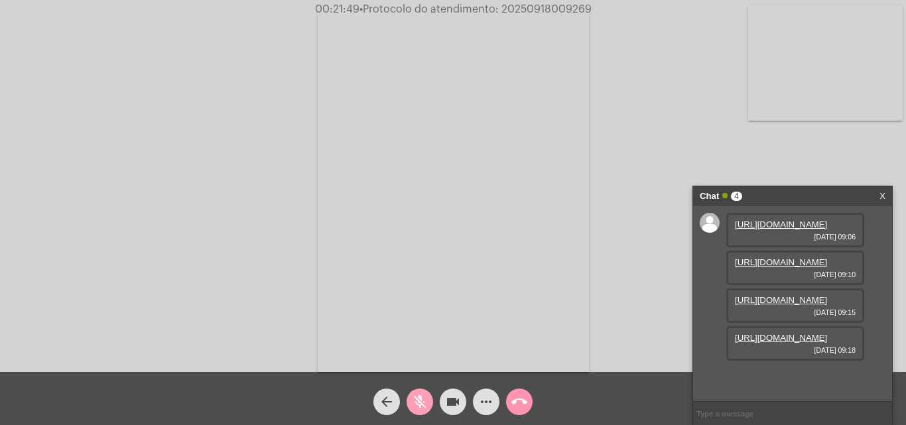
click at [416, 398] on mat-icon "mic_off" at bounding box center [420, 402] width 16 height 16
click at [423, 396] on mat-icon "mic" at bounding box center [420, 402] width 16 height 16
click at [418, 394] on mat-icon "mic_off" at bounding box center [420, 402] width 16 height 16
click at [412, 400] on mat-icon "mic" at bounding box center [420, 402] width 16 height 16
click at [417, 396] on mat-icon "mic_off" at bounding box center [420, 402] width 16 height 16
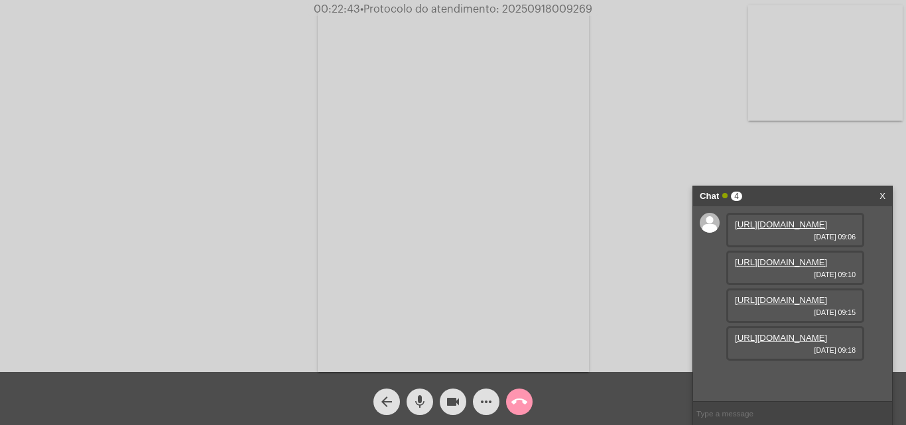
click at [427, 392] on span "mic" at bounding box center [420, 401] width 16 height 27
click at [421, 398] on mat-icon "mic_off" at bounding box center [420, 402] width 16 height 16
click at [430, 401] on button "mic" at bounding box center [419, 401] width 27 height 27
click at [418, 396] on mat-icon "mic_off" at bounding box center [420, 402] width 16 height 16
click at [414, 402] on mat-icon "mic" at bounding box center [420, 402] width 16 height 16
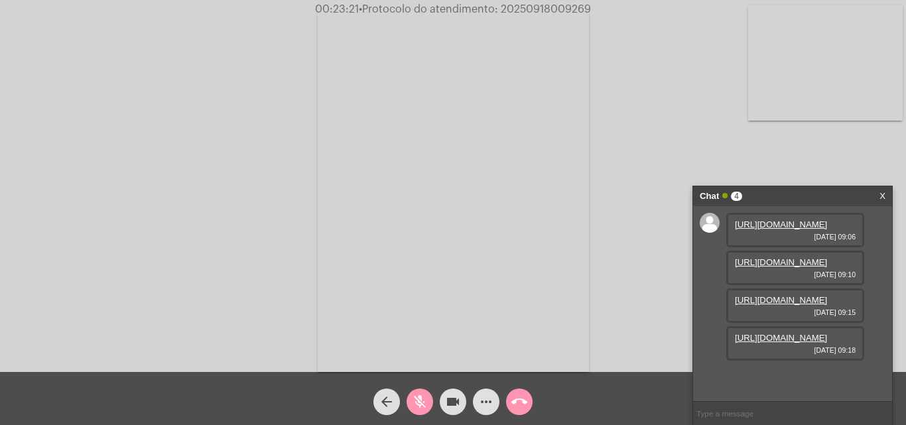
click at [420, 396] on mat-icon "mic_off" at bounding box center [420, 402] width 16 height 16
click at [416, 402] on mat-icon "mic" at bounding box center [420, 402] width 16 height 16
click at [427, 402] on mat-icon "mic_off" at bounding box center [420, 402] width 16 height 16
click at [417, 400] on mat-icon "mic" at bounding box center [420, 402] width 16 height 16
click at [412, 398] on mat-icon "mic_off" at bounding box center [420, 402] width 16 height 16
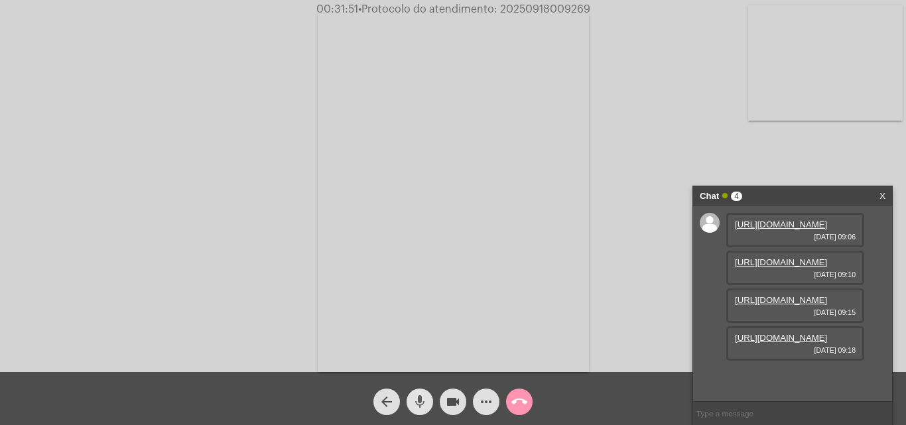
click at [424, 404] on mat-icon "mic" at bounding box center [420, 402] width 16 height 16
click at [422, 391] on span "mic_off" at bounding box center [420, 401] width 16 height 27
click at [724, 414] on input "text" at bounding box center [792, 413] width 199 height 23
click at [725, 418] on input "text" at bounding box center [792, 413] width 199 height 23
paste input "Nome: Cia Riograndense de Saneamento C CNPJ: 92.802.784/0001-90 Instituição: BC…"
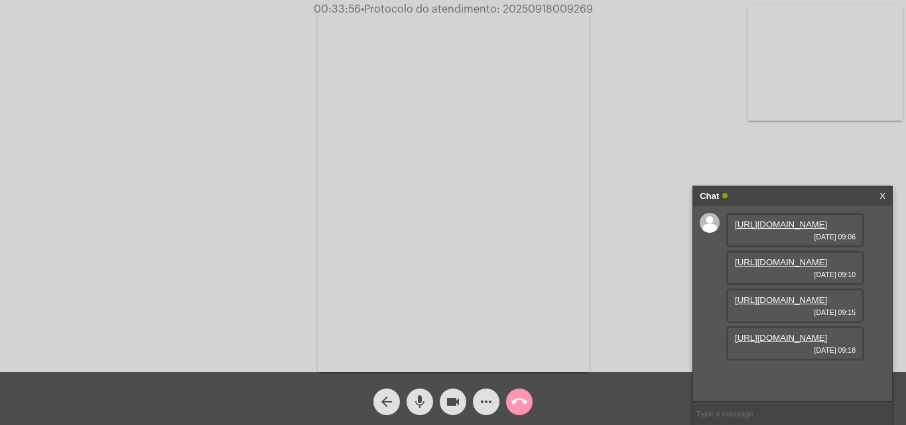
type input "Nome: Cia Riograndense de Saneamento C CNPJ: 92.802.784/0001-90 Instituição: BC…"
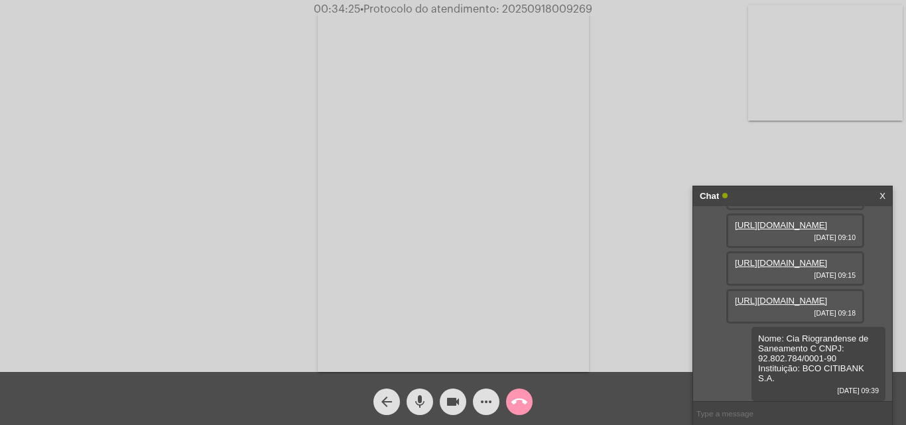
scroll to position [156, 0]
click at [412, 402] on button "mic" at bounding box center [419, 401] width 27 height 27
click at [421, 398] on mat-icon "mic_off" at bounding box center [420, 402] width 16 height 16
click at [420, 402] on mat-icon "mic" at bounding box center [420, 402] width 16 height 16
click at [418, 400] on mat-icon "mic_off" at bounding box center [420, 402] width 16 height 16
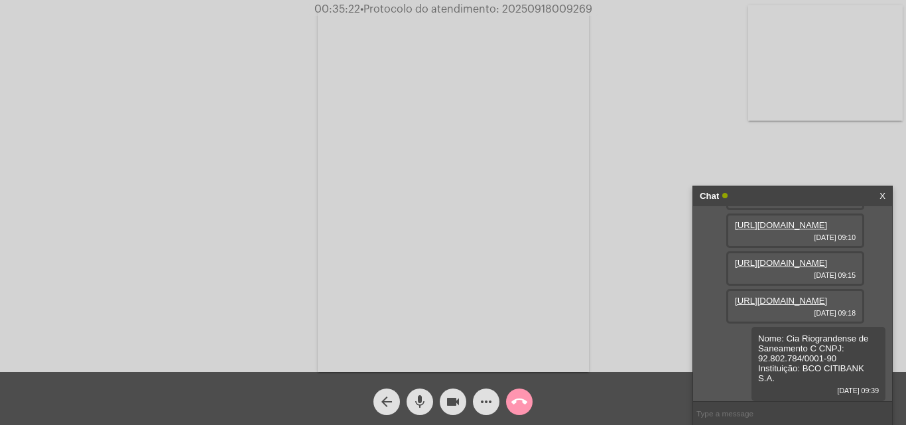
click at [425, 398] on mat-icon "mic" at bounding box center [420, 402] width 16 height 16
click at [424, 396] on mat-icon "mic_off" at bounding box center [420, 402] width 16 height 16
click at [524, 6] on span "• Protocolo do atendimento: 20250918009269" at bounding box center [475, 9] width 232 height 11
click at [524, 6] on span "• Protocolo do atendimento: 20250918009269" at bounding box center [476, 9] width 232 height 11
copy span "20250918009269"
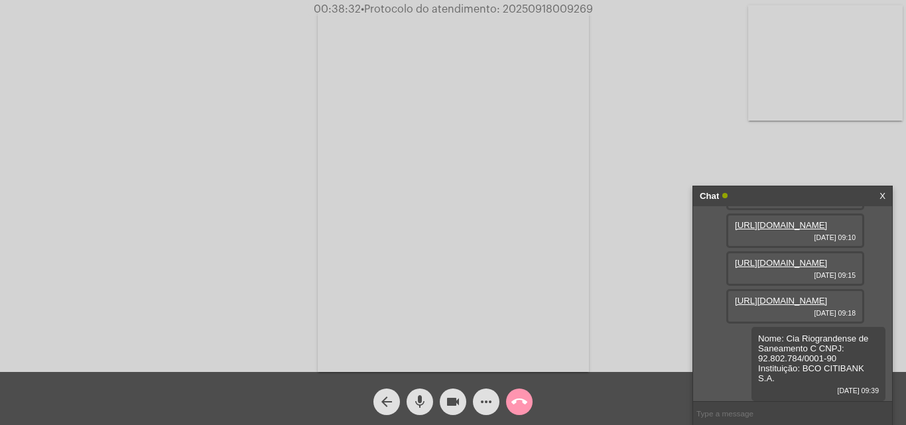
drag, startPoint x: 516, startPoint y: 2, endPoint x: 452, endPoint y: 66, distance: 90.5
click at [452, 66] on video at bounding box center [453, 191] width 271 height 362
click at [259, 123] on video at bounding box center [202, 190] width 271 height 362
click at [524, 10] on span "• Protocolo do atendimento: 20250918009269" at bounding box center [477, 9] width 232 height 11
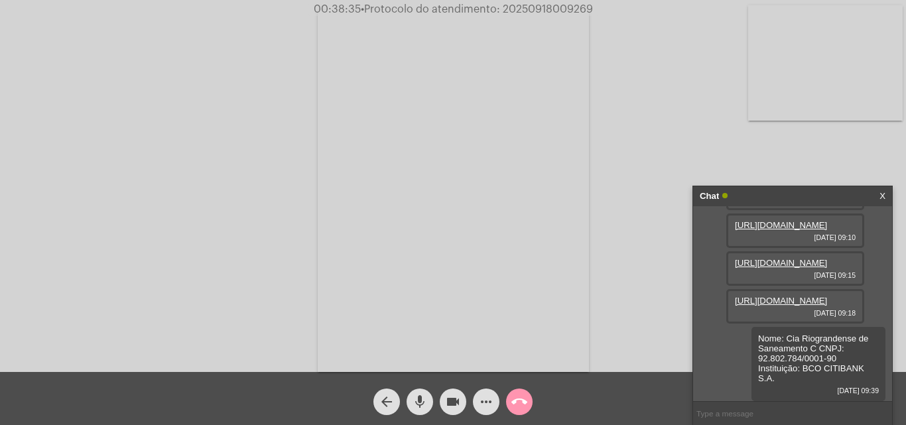
copy span "20250918009269"
click at [518, 399] on mat-icon "call_end" at bounding box center [519, 402] width 16 height 16
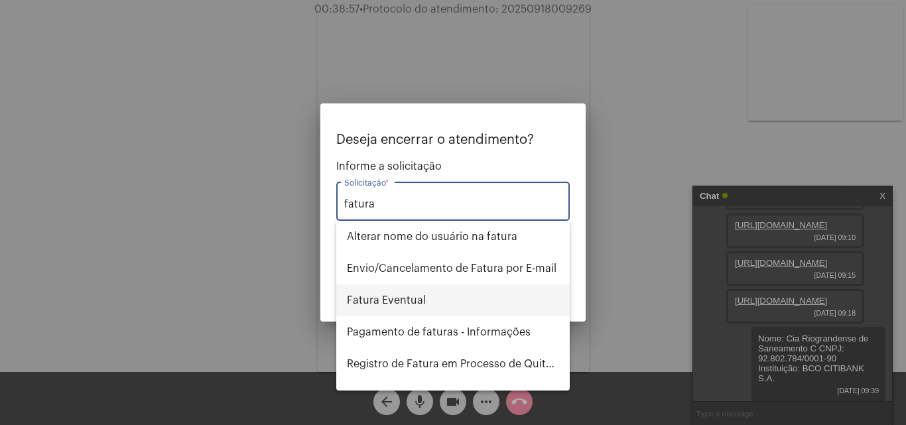
click at [439, 296] on span "Fatura Eventual" at bounding box center [453, 300] width 212 height 32
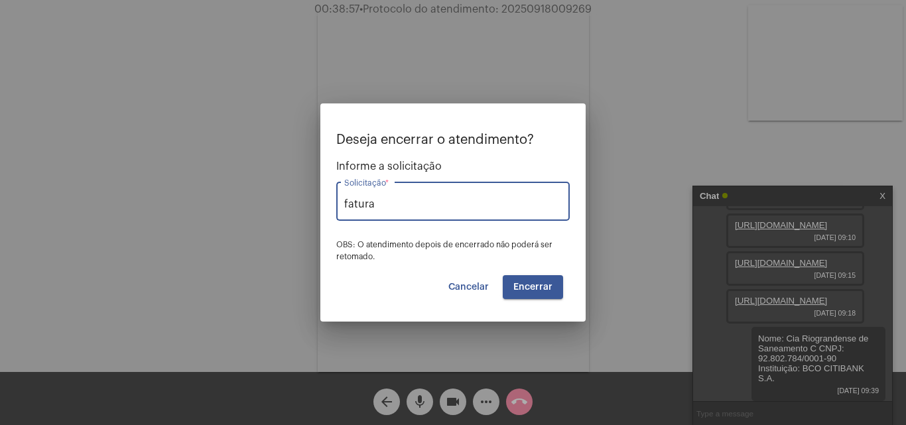
type input "Fatura Eventual"
click at [520, 290] on span "Encerrar" at bounding box center [532, 286] width 39 height 9
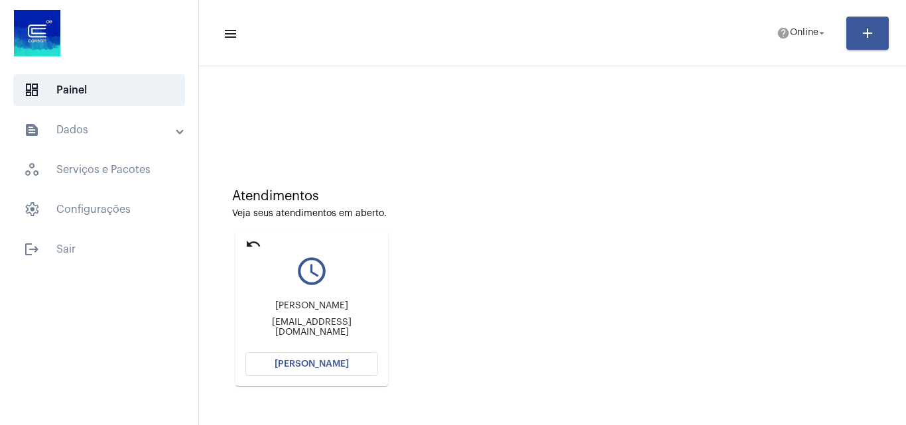
click at [318, 359] on button "Abrir Chamada" at bounding box center [311, 364] width 133 height 24
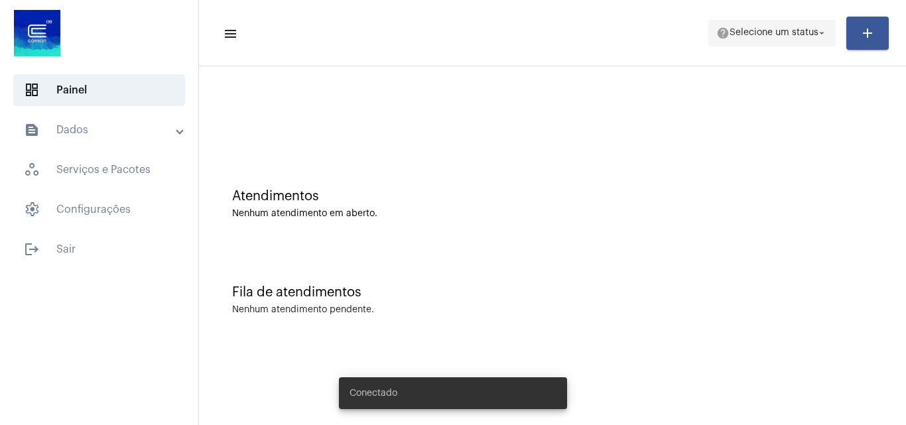
click at [783, 44] on span "help Selecione um status arrow_drop_down" at bounding box center [771, 33] width 111 height 24
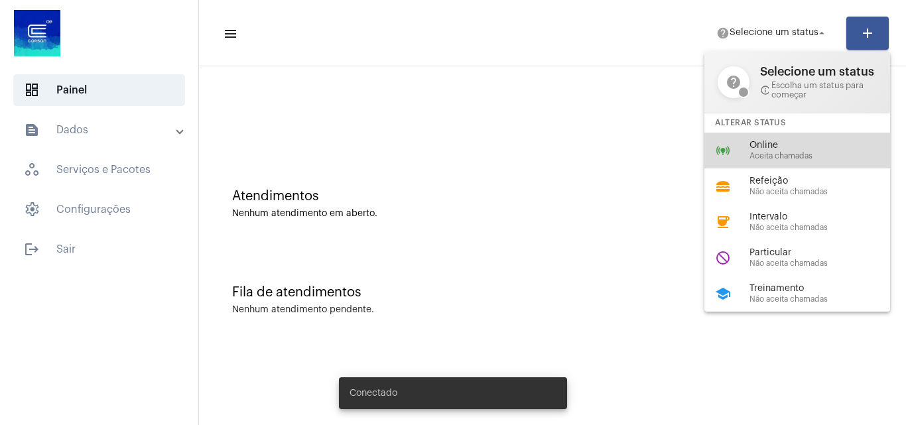
click at [757, 141] on span "Online" at bounding box center [824, 146] width 151 height 10
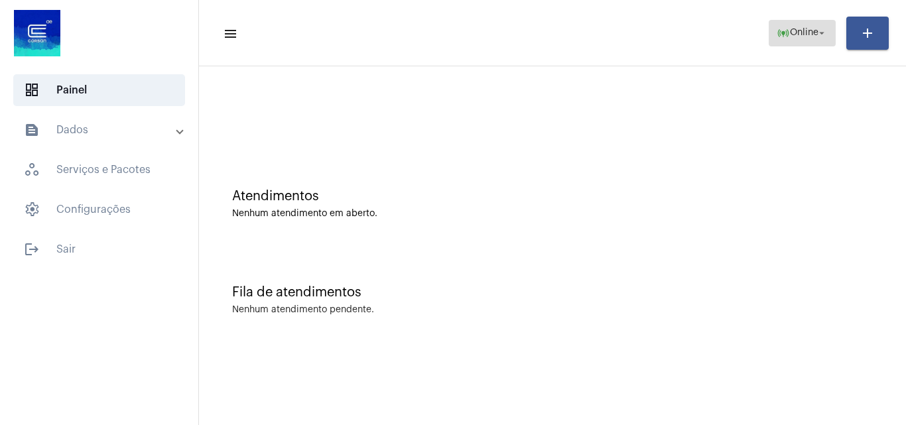
click at [776, 32] on mat-icon "online_prediction" at bounding box center [782, 33] width 13 height 13
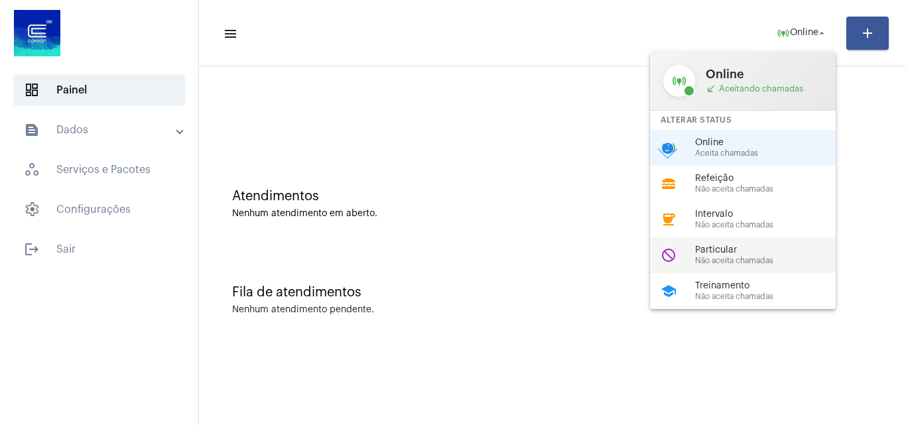
click at [765, 260] on span "Não aceita chamadas" at bounding box center [770, 261] width 151 height 9
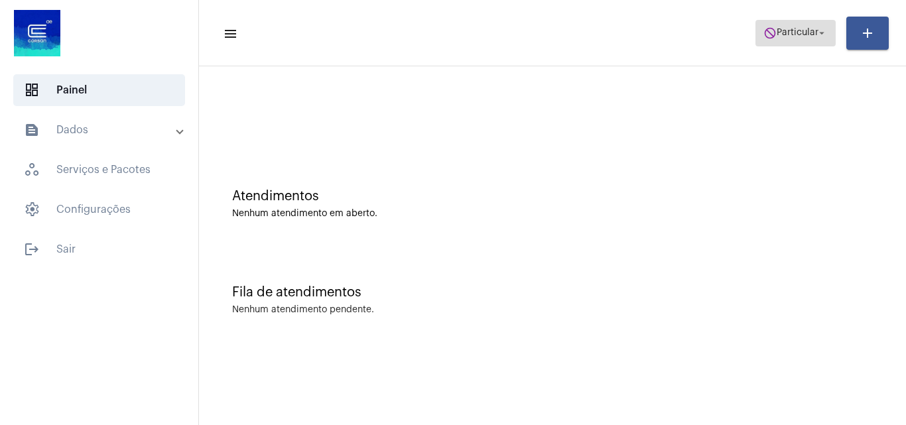
click at [781, 25] on span "do_not_disturb Particular arrow_drop_down" at bounding box center [795, 33] width 64 height 24
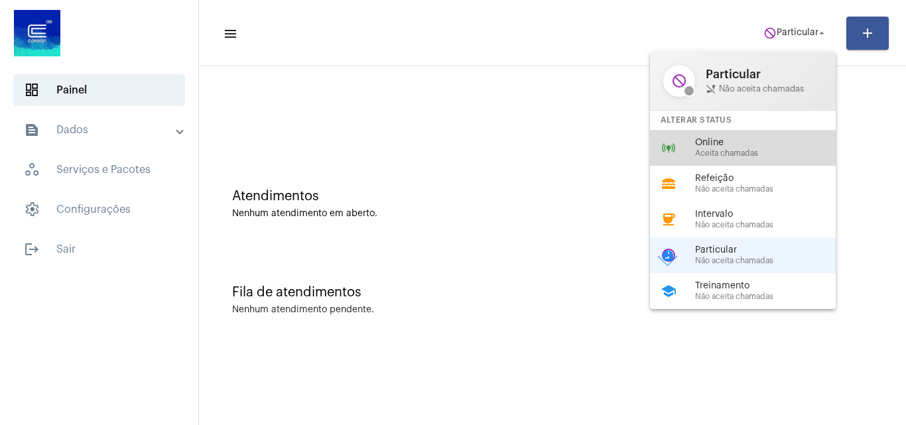
click at [734, 138] on span "Online" at bounding box center [770, 143] width 151 height 10
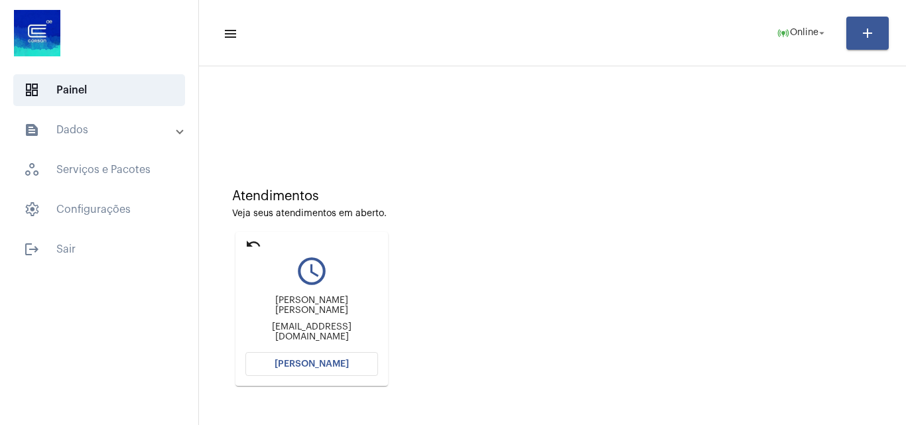
click at [290, 357] on button "[PERSON_NAME]" at bounding box center [311, 364] width 133 height 24
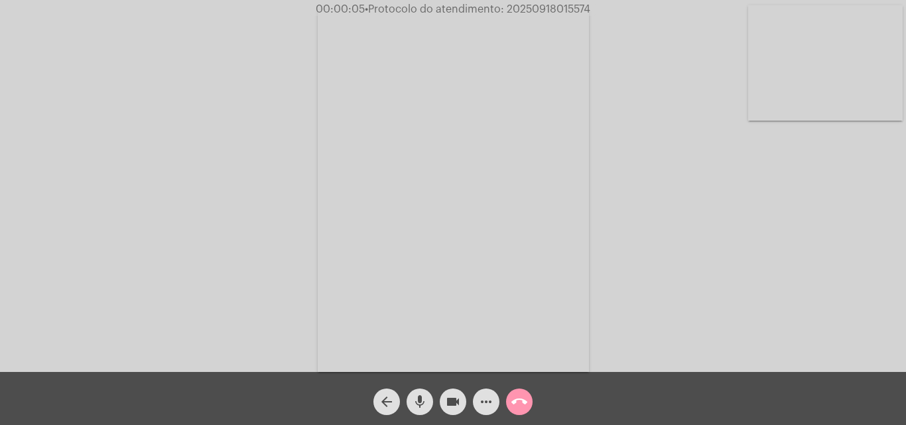
click at [426, 400] on mat-icon "mic" at bounding box center [420, 402] width 16 height 16
click at [422, 396] on mat-icon "mic_off" at bounding box center [420, 402] width 16 height 16
click at [422, 396] on mat-icon "mic" at bounding box center [420, 402] width 16 height 16
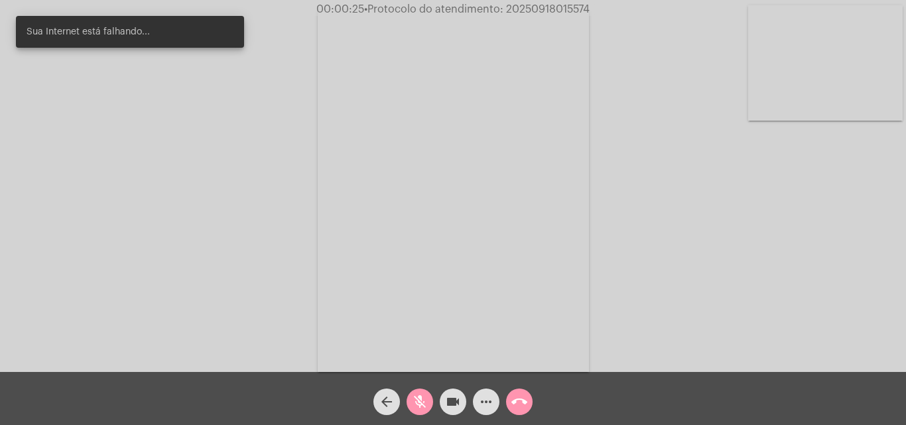
click at [416, 404] on mat-icon "mic_off" at bounding box center [420, 402] width 16 height 16
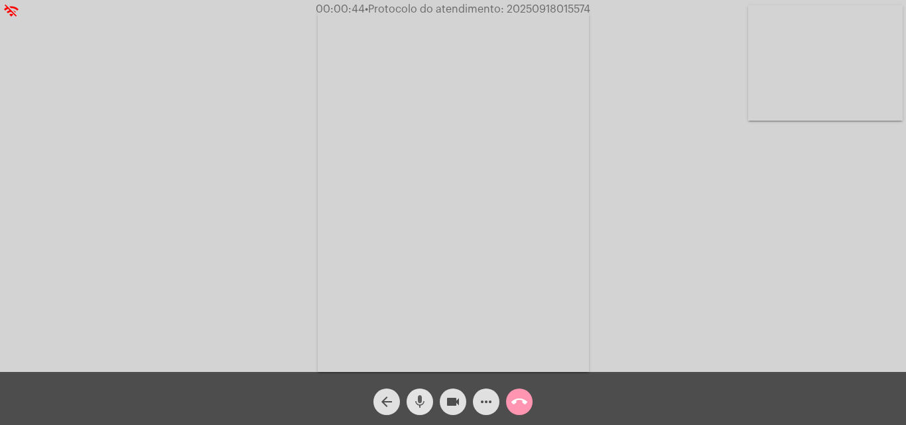
click at [421, 393] on span "mic" at bounding box center [420, 401] width 16 height 27
click at [421, 400] on mat-icon "mic_off" at bounding box center [420, 402] width 16 height 16
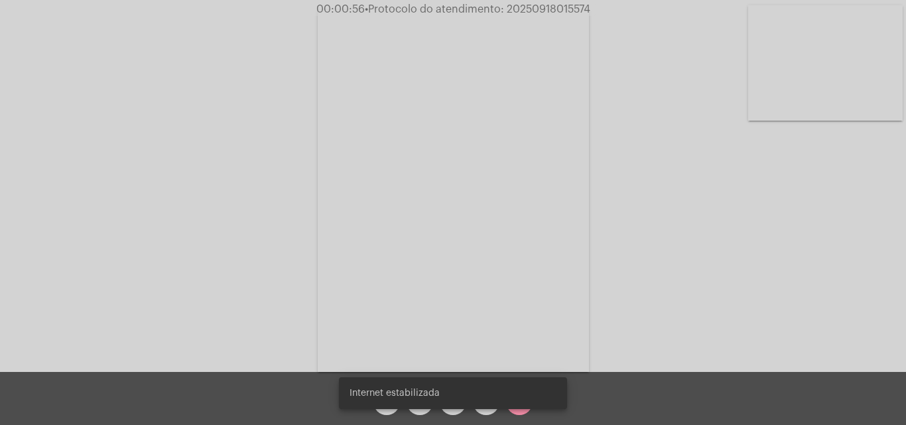
click at [491, 406] on snack-bar-container "Internet estabilizada" at bounding box center [453, 393] width 228 height 32
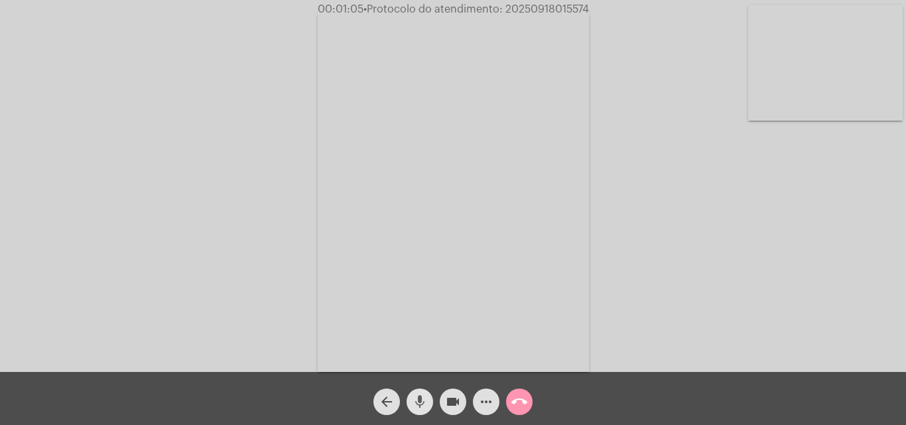
click at [421, 405] on mat-icon "mic" at bounding box center [420, 402] width 16 height 16
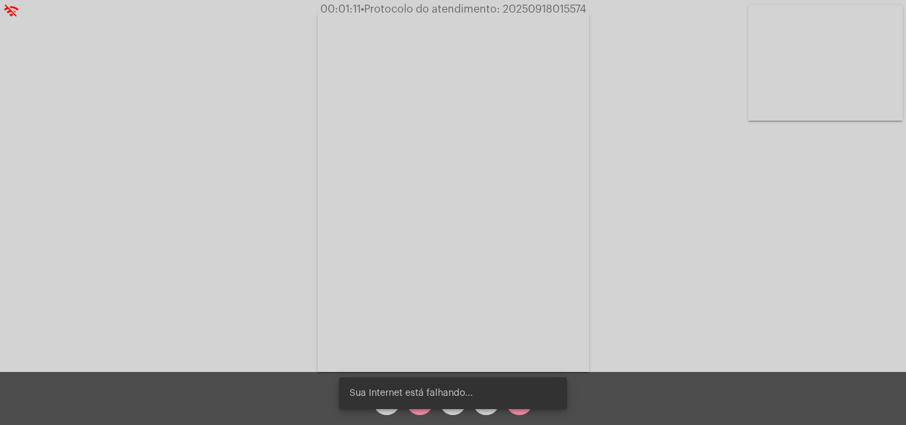
click at [424, 410] on div "Sua Internet está falhando..." at bounding box center [453, 393] width 260 height 64
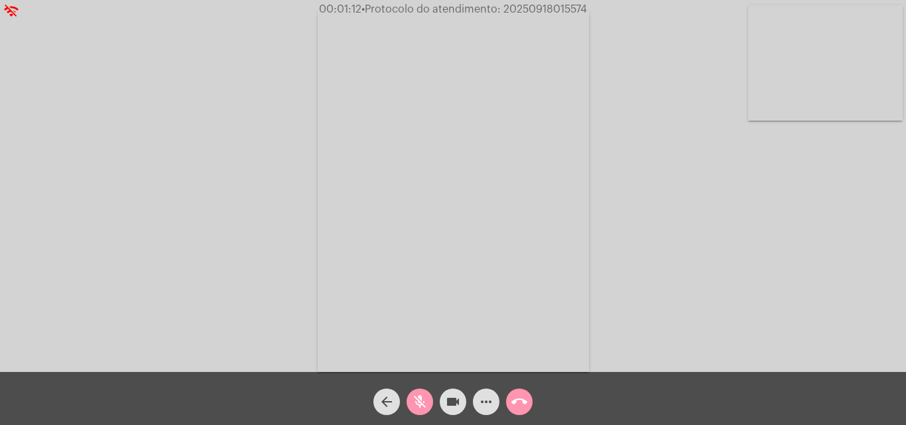
click at [422, 405] on mat-icon "mic_off" at bounding box center [420, 402] width 16 height 16
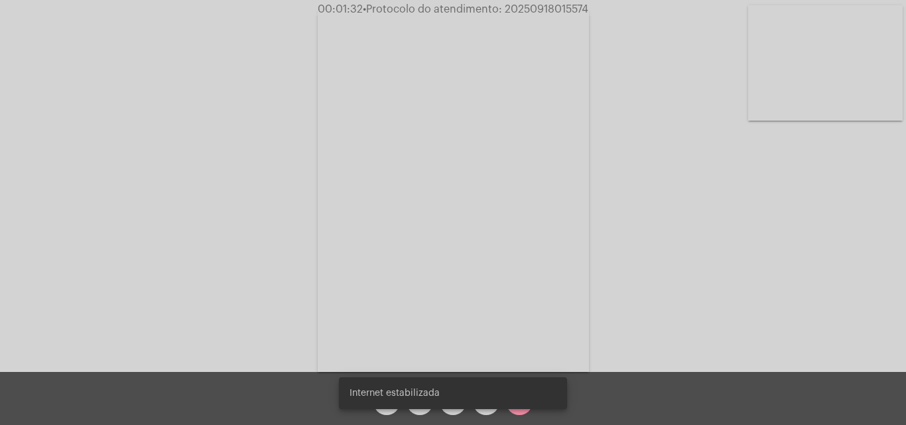
click at [662, 351] on div "Acessando Câmera e Microfone..." at bounding box center [452, 189] width 903 height 372
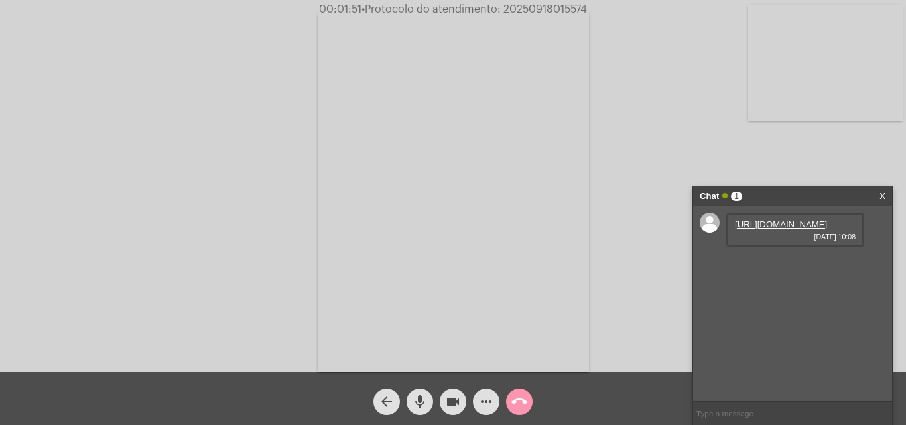
click at [791, 229] on link "https://neft-transfer-bucket.s3.amazonaws.com/temp-72b36100-f5ee-b32a-0bcf-358b…" at bounding box center [780, 224] width 92 height 10
click at [416, 400] on mat-icon "mic" at bounding box center [420, 402] width 16 height 16
click at [423, 398] on mat-icon "mic_off" at bounding box center [420, 402] width 16 height 16
click at [422, 400] on mat-icon "mic" at bounding box center [420, 402] width 16 height 16
click at [420, 390] on span "mic_off" at bounding box center [420, 401] width 16 height 27
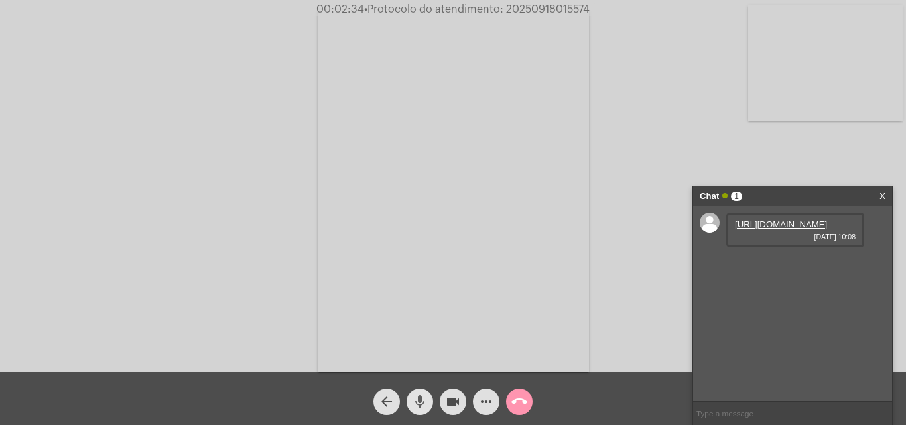
click at [416, 396] on mat-icon "mic" at bounding box center [420, 402] width 16 height 16
click at [418, 395] on mat-icon "mic_off" at bounding box center [420, 402] width 16 height 16
click at [483, 402] on mat-icon "more_horiz" at bounding box center [486, 402] width 16 height 16
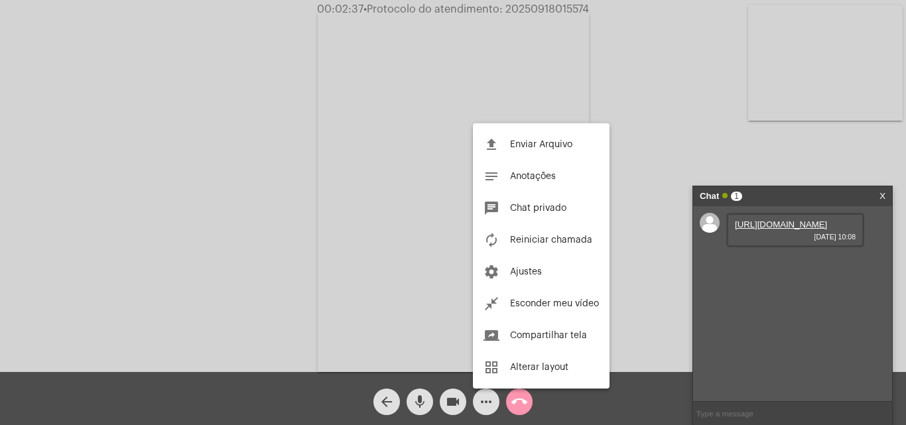
click at [424, 253] on div at bounding box center [453, 212] width 906 height 425
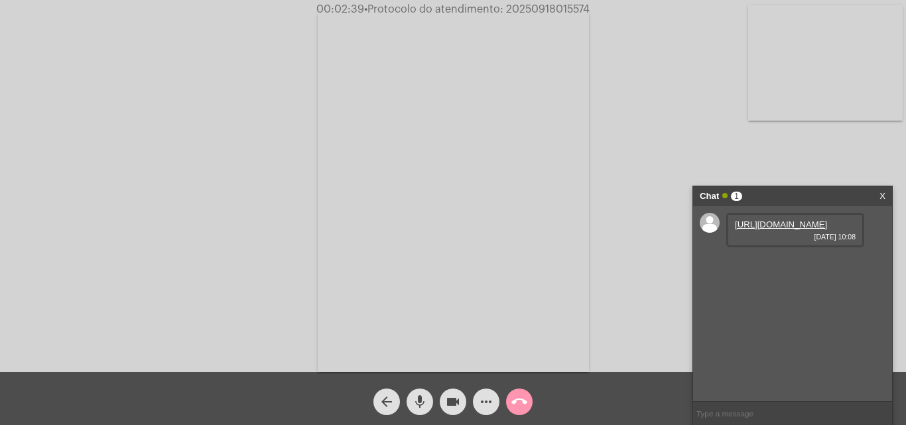
click at [426, 398] on mat-icon "mic" at bounding box center [420, 402] width 16 height 16
click at [421, 396] on mat-icon "mic_off" at bounding box center [420, 402] width 16 height 16
click at [780, 268] on span "18/09/2025 10:10" at bounding box center [794, 265] width 121 height 8
click at [719, 291] on div "https://neft-transfer-bucket.s3.amazonaws.com/temp-72b36100-f5ee-b32a-0bcf-358b…" at bounding box center [792, 303] width 199 height 195
click at [742, 268] on span "18/09/2025 10:10" at bounding box center [794, 265] width 121 height 8
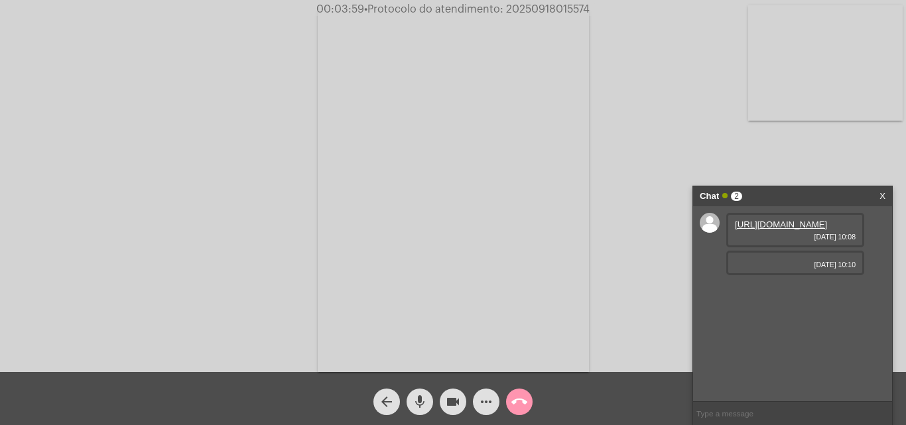
drag, startPoint x: 742, startPoint y: 291, endPoint x: 763, endPoint y: 294, distance: 20.7
click at [748, 268] on span "18/09/2025 10:10" at bounding box center [794, 265] width 121 height 8
click at [763, 268] on span "18/09/2025 10:10" at bounding box center [794, 265] width 121 height 8
click at [772, 268] on span "18/09/2025 10:10" at bounding box center [794, 265] width 121 height 8
drag, startPoint x: 739, startPoint y: 280, endPoint x: 746, endPoint y: 292, distance: 13.6
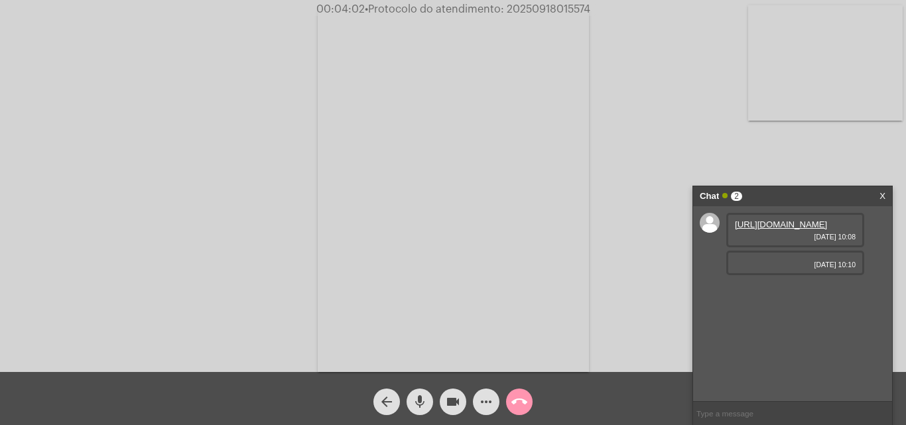
click at [744, 275] on div "18/09/2025 10:10" at bounding box center [795, 263] width 138 height 25
click at [777, 268] on span "18/09/2025 10:10" at bounding box center [794, 265] width 121 height 8
click at [765, 303] on div "18/09/2025 10:11" at bounding box center [795, 290] width 138 height 25
click at [757, 275] on div "18/09/2025 10:10" at bounding box center [795, 263] width 138 height 25
click at [758, 308] on div "https://neft-transfer-bucket.s3.amazonaws.com/temp-72b36100-f5ee-b32a-0bcf-358b…" at bounding box center [792, 303] width 199 height 195
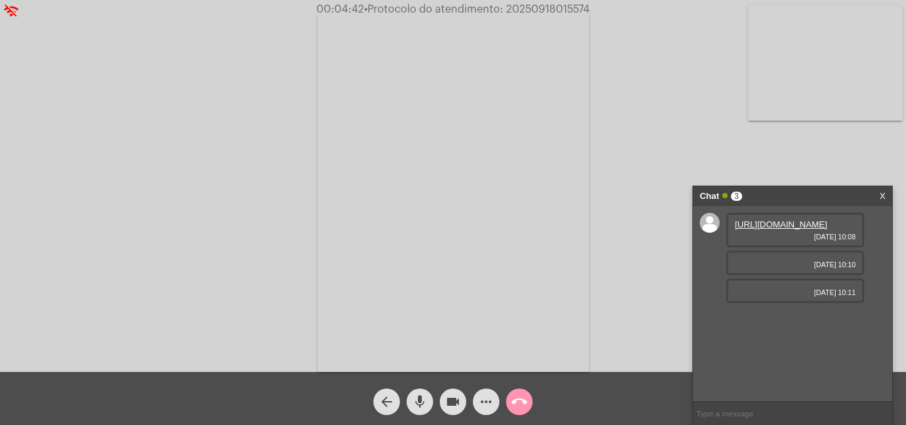
click at [757, 268] on span "18/09/2025 10:10" at bounding box center [794, 265] width 121 height 8
click at [756, 296] on span "18/09/2025 10:11" at bounding box center [794, 292] width 121 height 8
click at [754, 275] on div "18/09/2025 10:10" at bounding box center [795, 263] width 138 height 25
click at [756, 336] on div "https://neft-transfer-bucket.s3.amazonaws.com/temp-72b36100-f5ee-b32a-0bcf-358b…" at bounding box center [792, 303] width 199 height 195
click at [758, 275] on div "18/09/2025 10:10" at bounding box center [795, 263] width 138 height 25
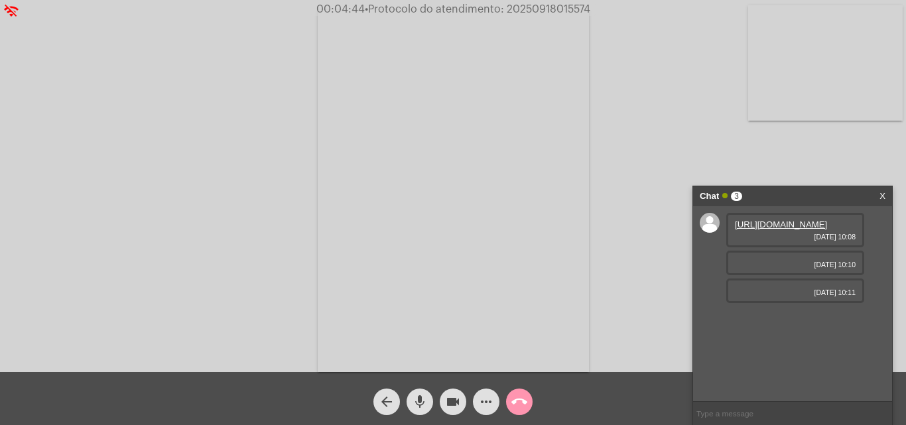
click at [761, 296] on span "18/09/2025 10:11" at bounding box center [794, 292] width 121 height 8
click at [760, 268] on span "18/09/2025 10:10" at bounding box center [794, 265] width 121 height 8
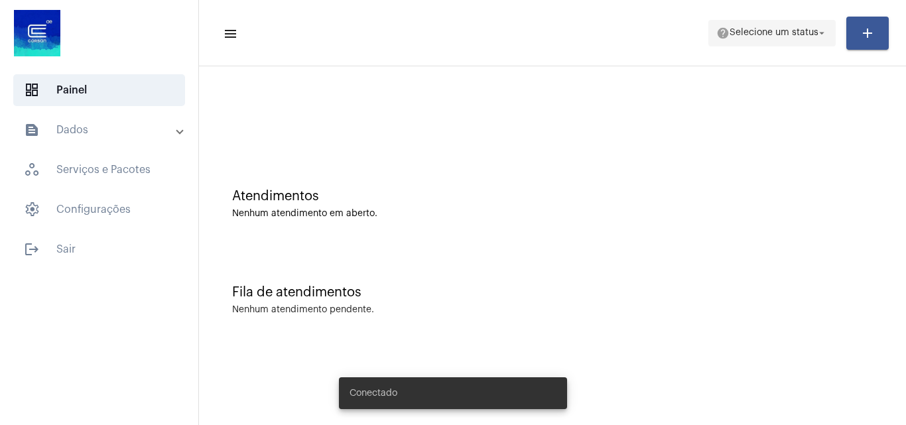
click at [751, 23] on span "help Selecione um status arrow_drop_down" at bounding box center [771, 33] width 111 height 24
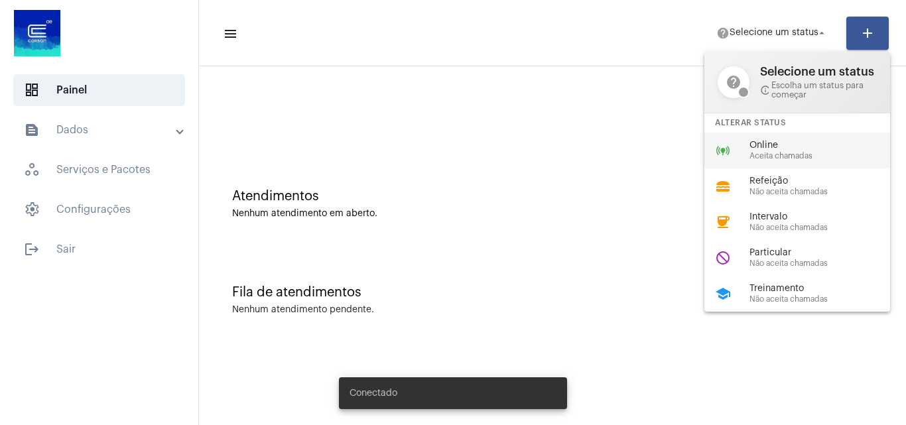
click at [743, 154] on div "online_prediction Online Aceita chamadas" at bounding box center [807, 151] width 207 height 36
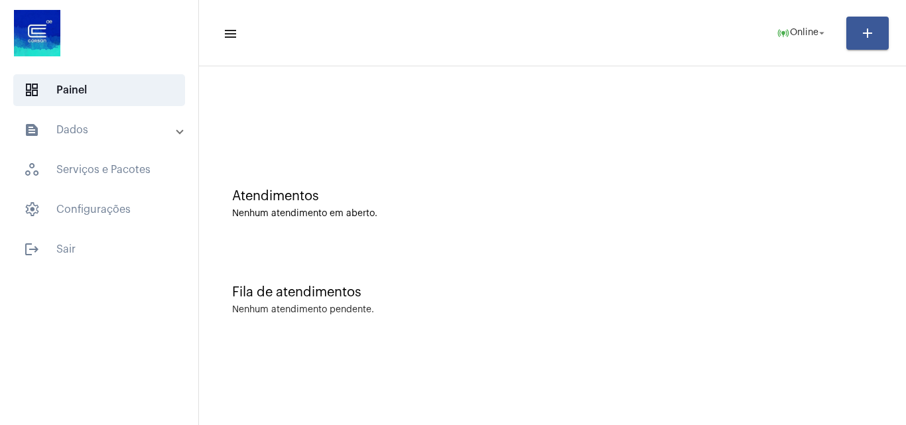
click at [90, 137] on mat-panel-title "text_snippet_outlined Dados" at bounding box center [100, 130] width 153 height 16
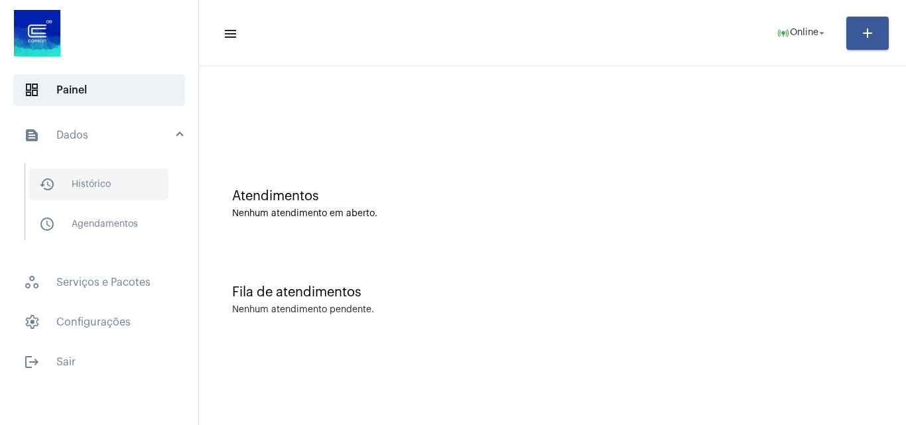
click at [104, 181] on span "history_outlined Histórico" at bounding box center [99, 184] width 140 height 32
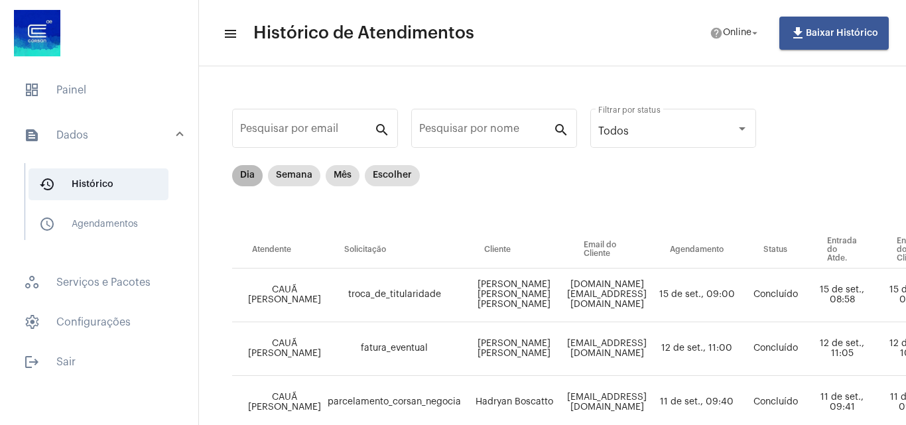
click at [244, 175] on mat-chip "Dia" at bounding box center [247, 175] width 30 height 21
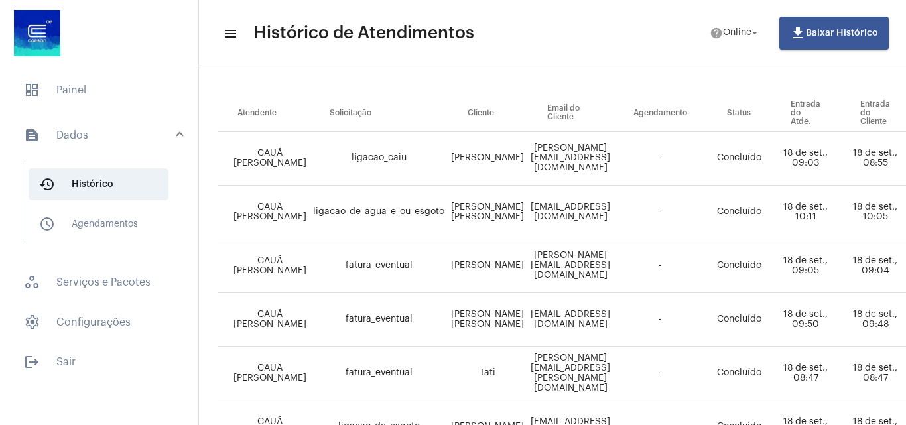
scroll to position [0, 15]
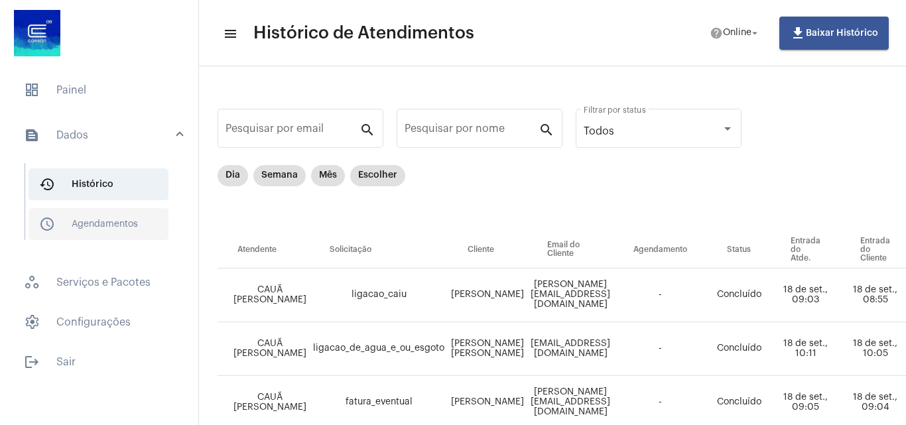
drag, startPoint x: 60, startPoint y: 89, endPoint x: 158, endPoint y: 213, distance: 158.1
click at [60, 89] on span "dashboard Painel" at bounding box center [99, 90] width 172 height 32
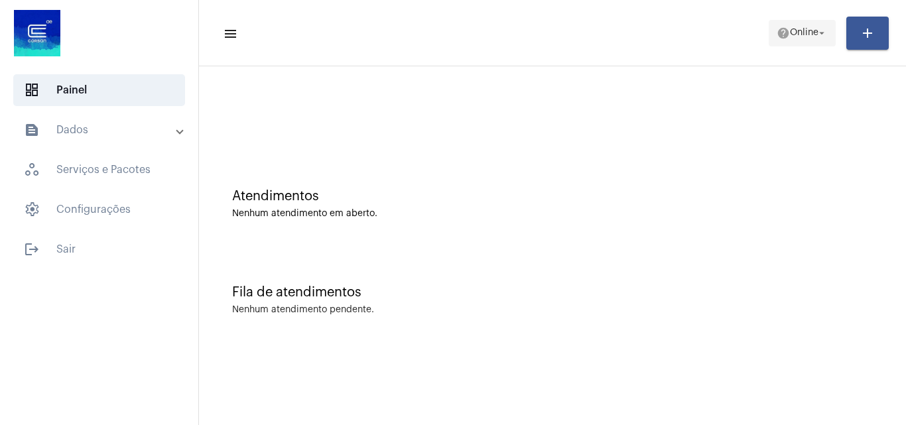
click at [778, 33] on mat-icon "help" at bounding box center [782, 33] width 13 height 13
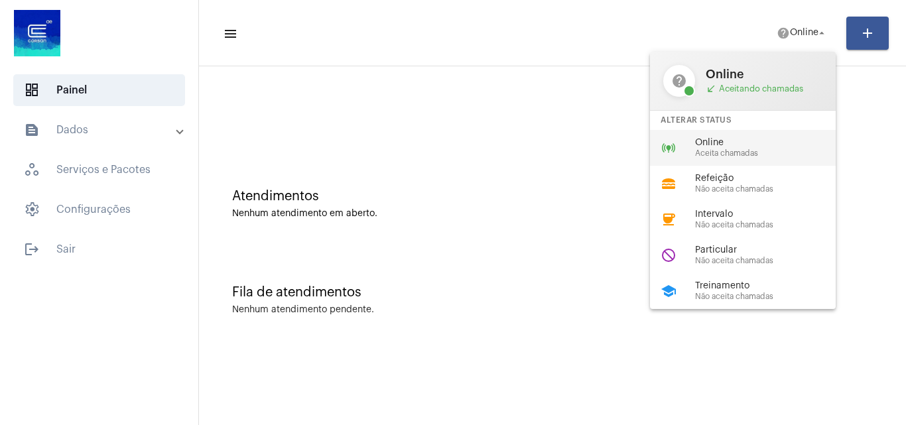
click at [723, 153] on span "Aceita chamadas" at bounding box center [770, 153] width 151 height 9
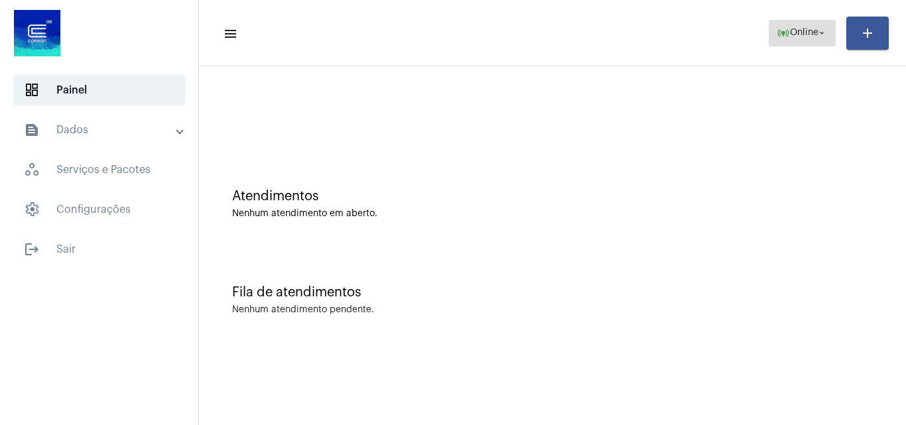
click at [791, 37] on span "Online" at bounding box center [803, 33] width 29 height 9
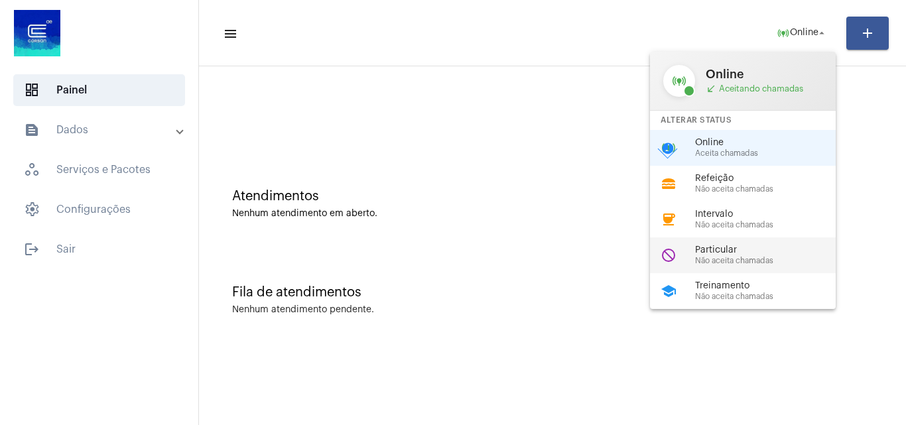
click at [714, 253] on span "Particular" at bounding box center [770, 250] width 151 height 10
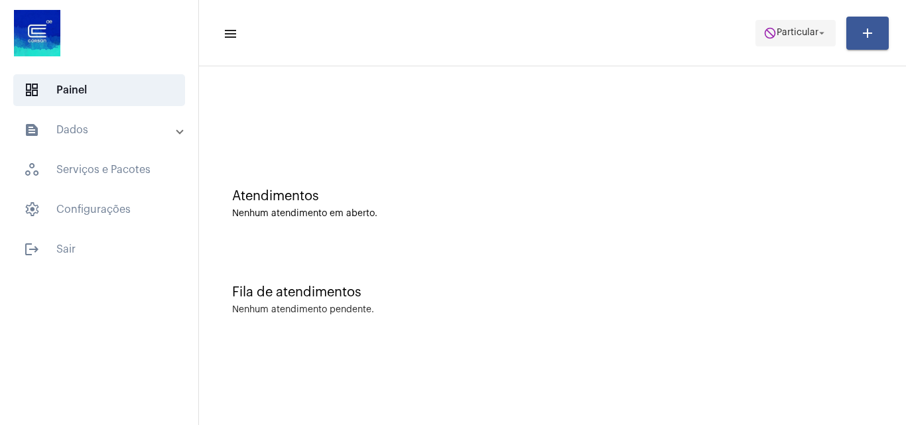
click at [763, 38] on mat-icon "do_not_disturb" at bounding box center [769, 33] width 13 height 13
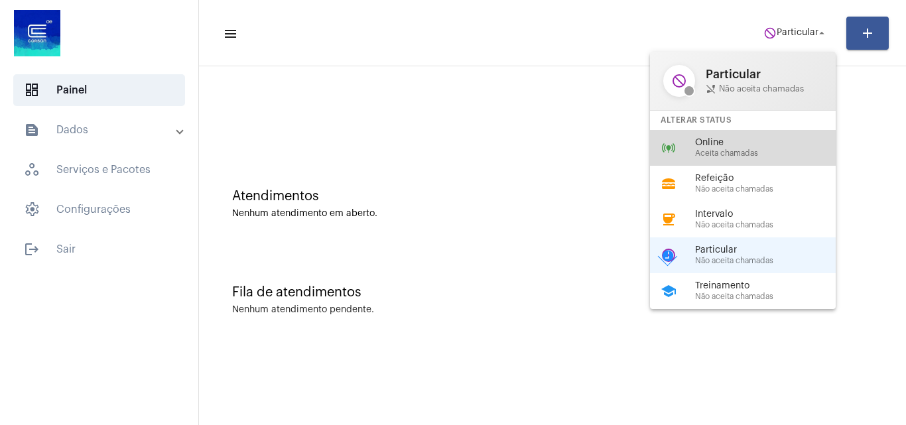
click at [723, 150] on span "Aceita chamadas" at bounding box center [770, 153] width 151 height 9
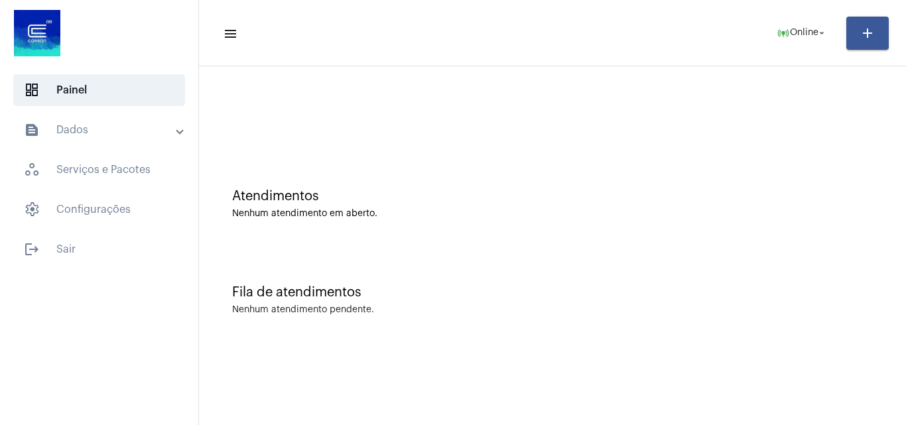
click at [748, 206] on div "Atendimentos Nenhum atendimento em aberto." at bounding box center [552, 204] width 640 height 30
drag, startPoint x: 797, startPoint y: 245, endPoint x: 742, endPoint y: 270, distance: 60.5
click at [742, 270] on div "Fila de atendimentos Nenhum atendimento pendente." at bounding box center [551, 293] width 693 height 96
click at [852, 225] on div "Atendimentos Nenhum atendimento em aberto." at bounding box center [551, 197] width 693 height 96
click at [778, 300] on div "Fila de atendimentos Nenhum atendimento pendente." at bounding box center [551, 293] width 693 height 96
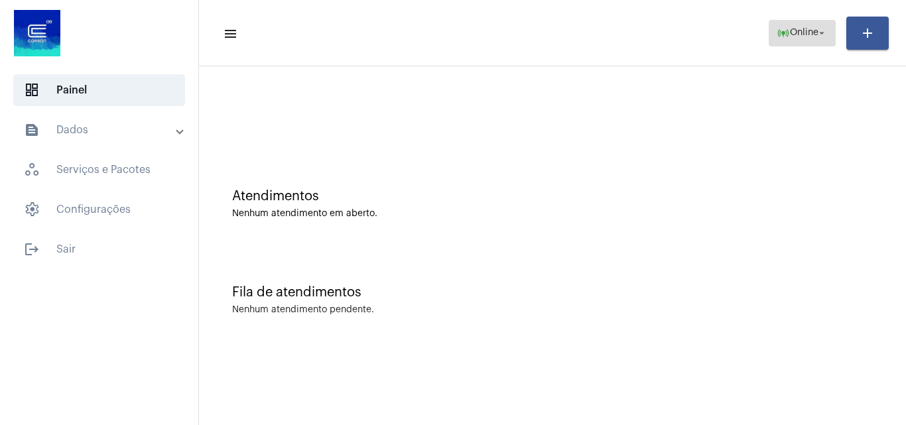
click at [799, 27] on span "online_prediction Online arrow_drop_down" at bounding box center [801, 33] width 51 height 24
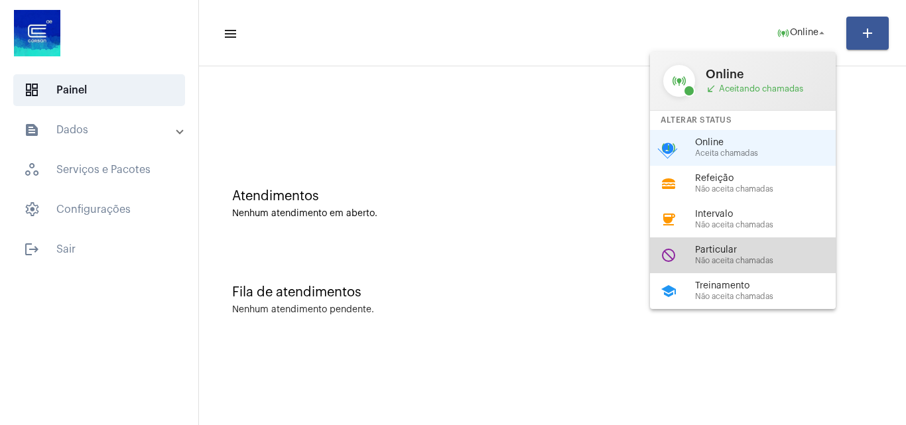
click at [718, 263] on span "Não aceita chamadas" at bounding box center [770, 261] width 151 height 9
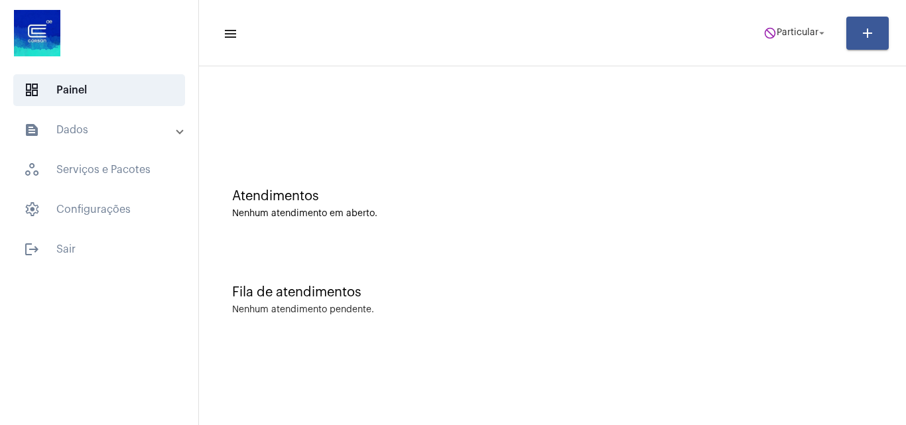
click at [140, 119] on mat-expansion-panel-header "text_snippet_outlined Dados" at bounding box center [103, 130] width 190 height 32
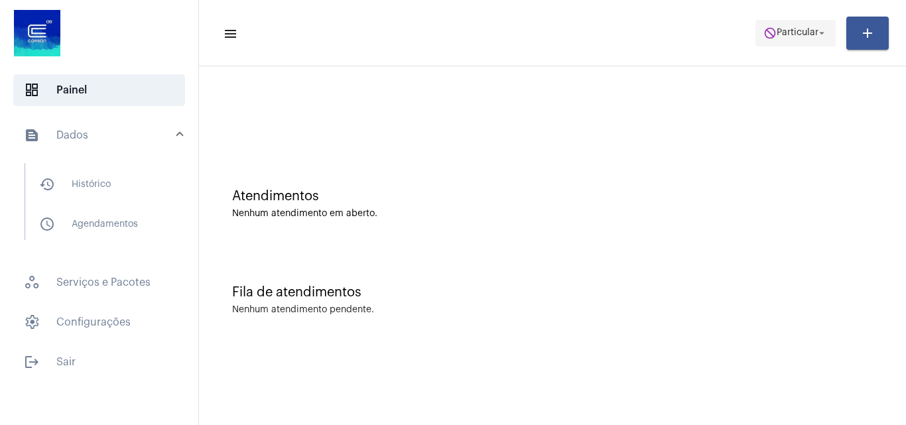
click at [790, 40] on span "do_not_disturb Particular arrow_drop_down" at bounding box center [795, 33] width 64 height 24
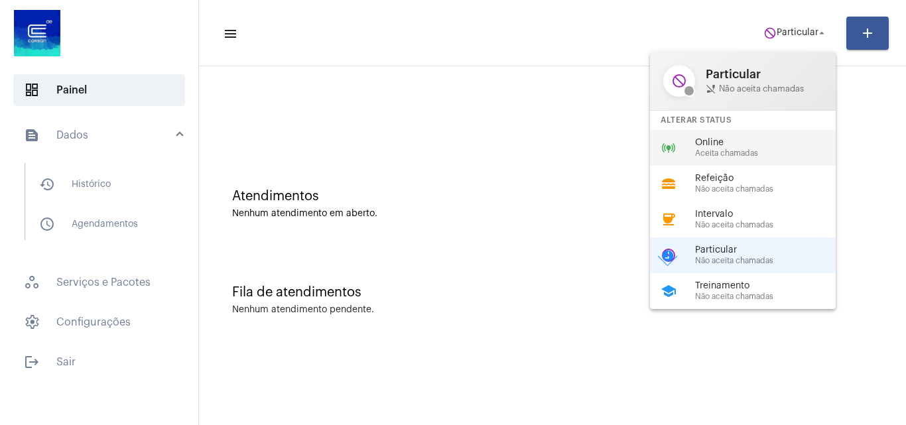
click at [803, 144] on span "Online" at bounding box center [770, 143] width 151 height 10
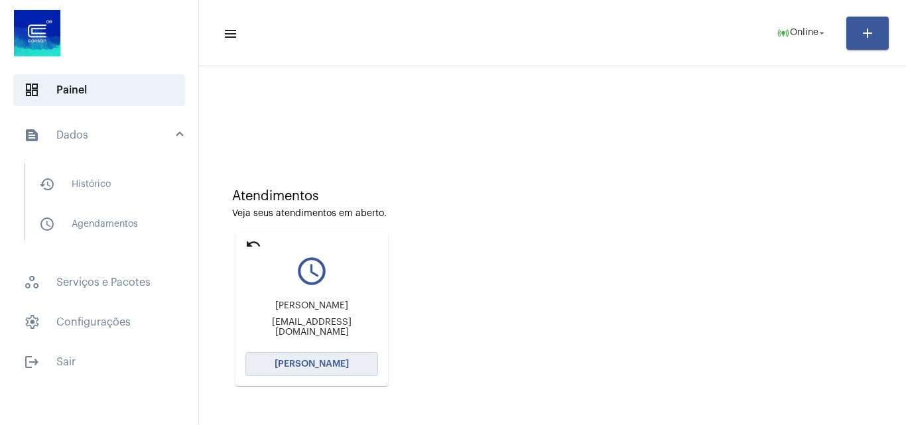
click at [333, 362] on span "Abrir Chamada" at bounding box center [311, 363] width 74 height 9
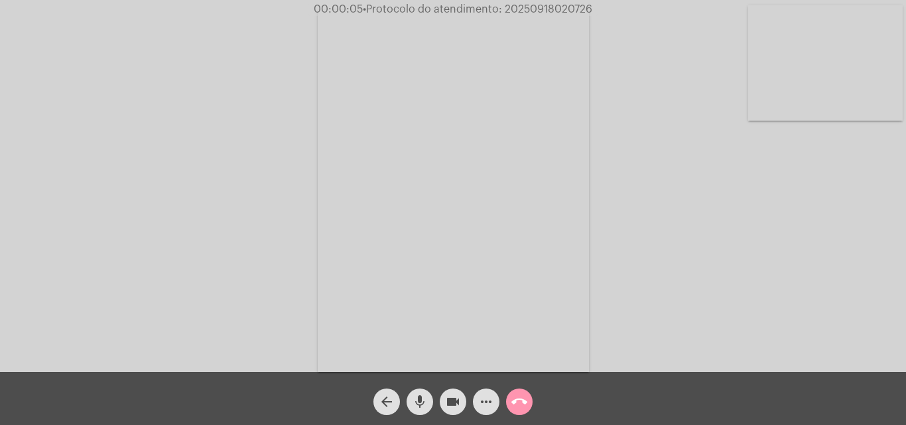
click at [417, 398] on mat-icon "mic" at bounding box center [420, 402] width 16 height 16
click at [420, 400] on mat-icon "mic_off" at bounding box center [420, 402] width 16 height 16
click at [422, 396] on mat-icon "mic" at bounding box center [420, 402] width 16 height 16
click at [420, 394] on mat-icon "mic_off" at bounding box center [420, 402] width 16 height 16
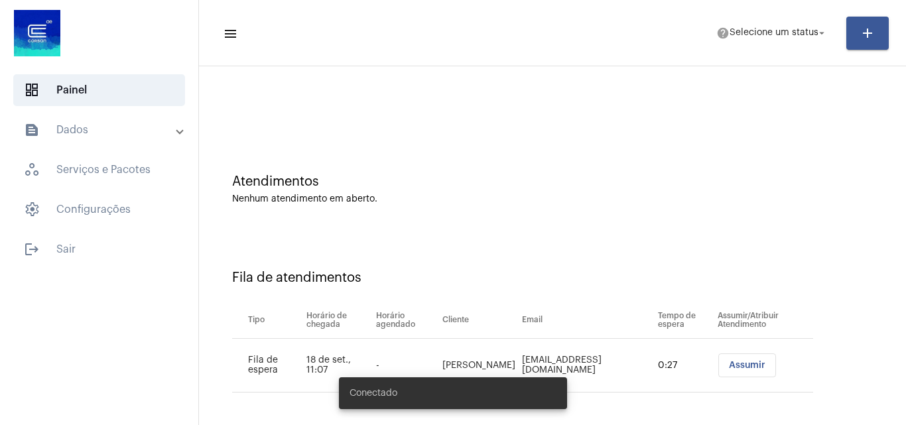
scroll to position [18, 0]
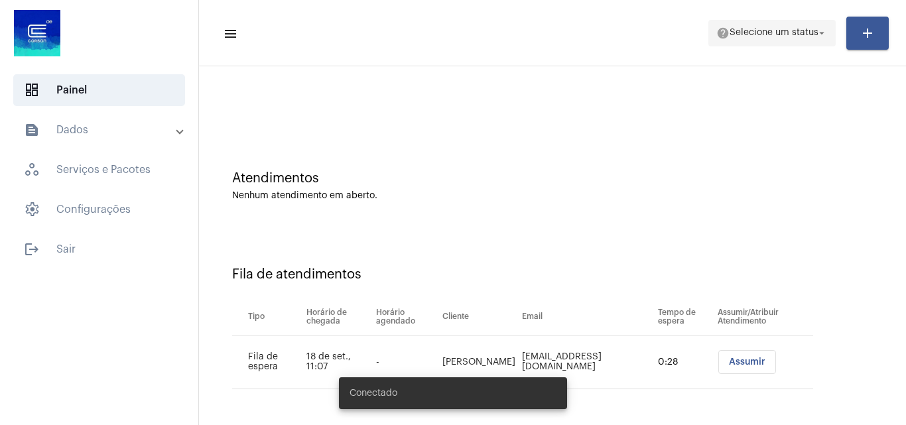
click at [761, 26] on span "help Selecione um status arrow_drop_down" at bounding box center [771, 33] width 111 height 24
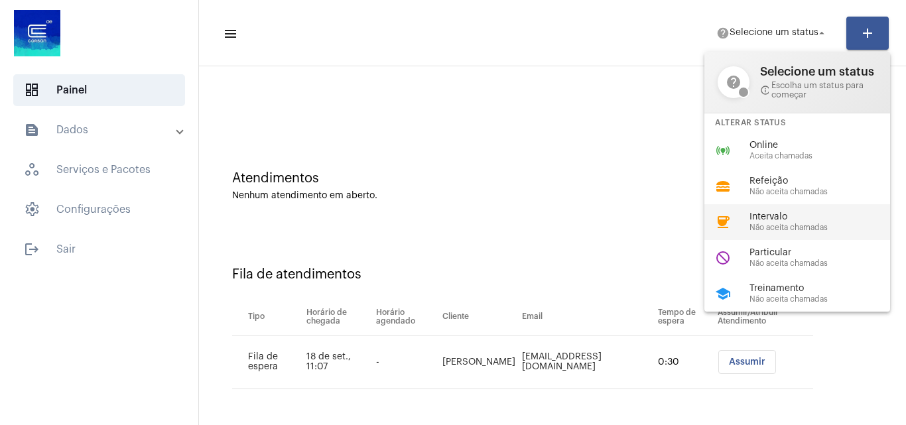
click at [770, 229] on span "Não aceita chamadas" at bounding box center [824, 227] width 151 height 9
